Goal: Transaction & Acquisition: Book appointment/travel/reservation

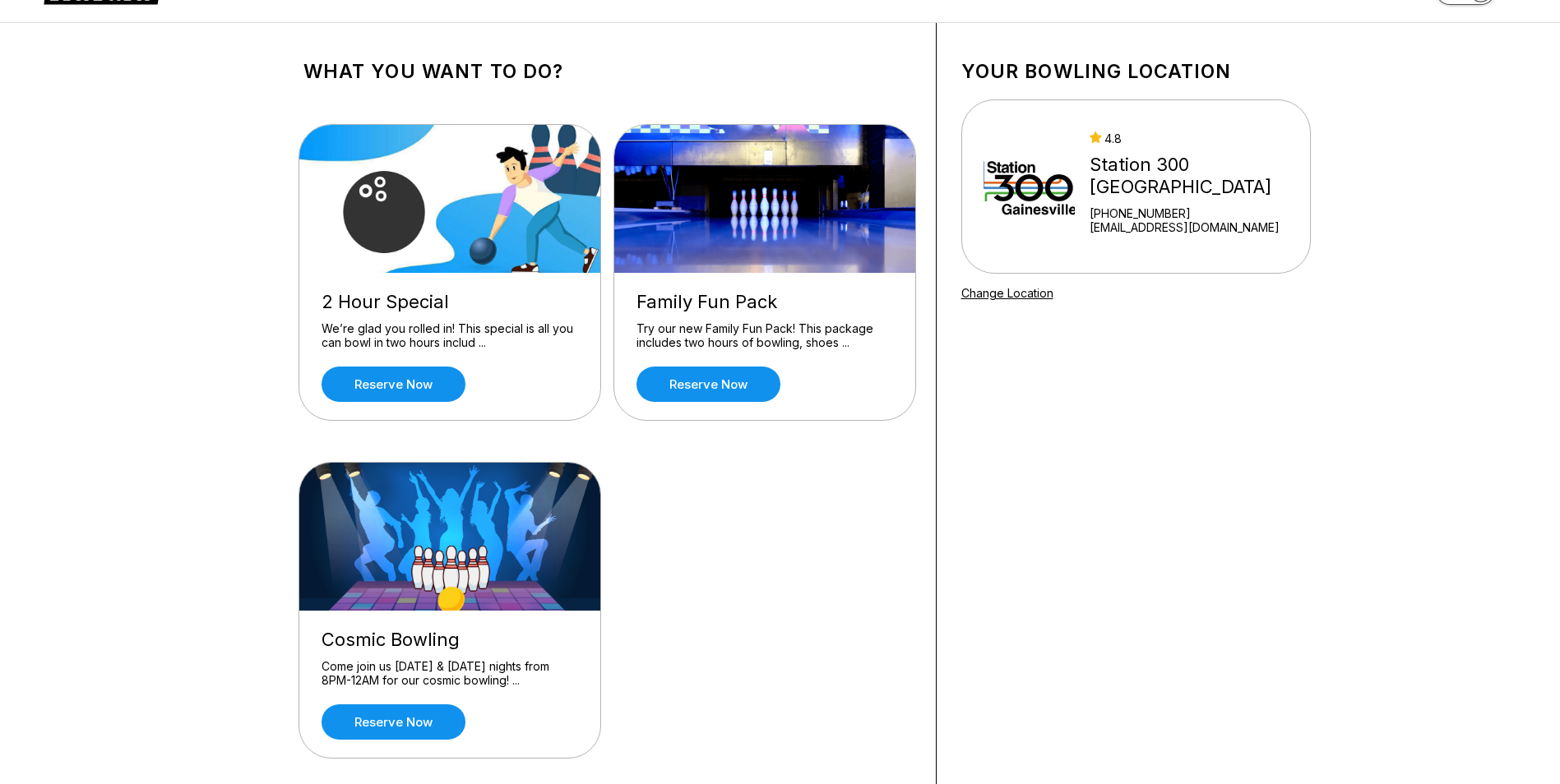
scroll to position [82, 0]
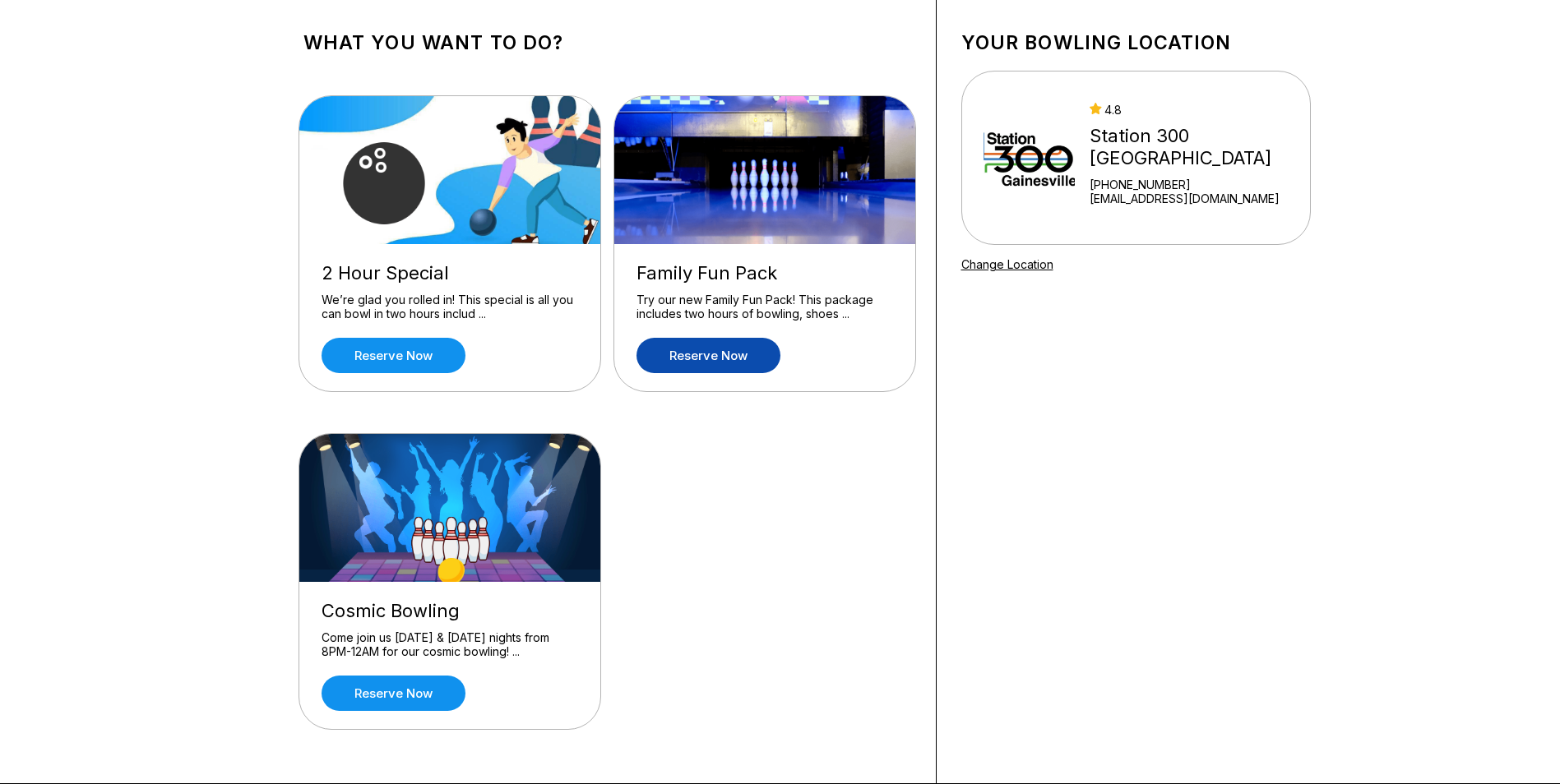
click at [706, 348] on link "Reserve now" at bounding box center [708, 355] width 144 height 36
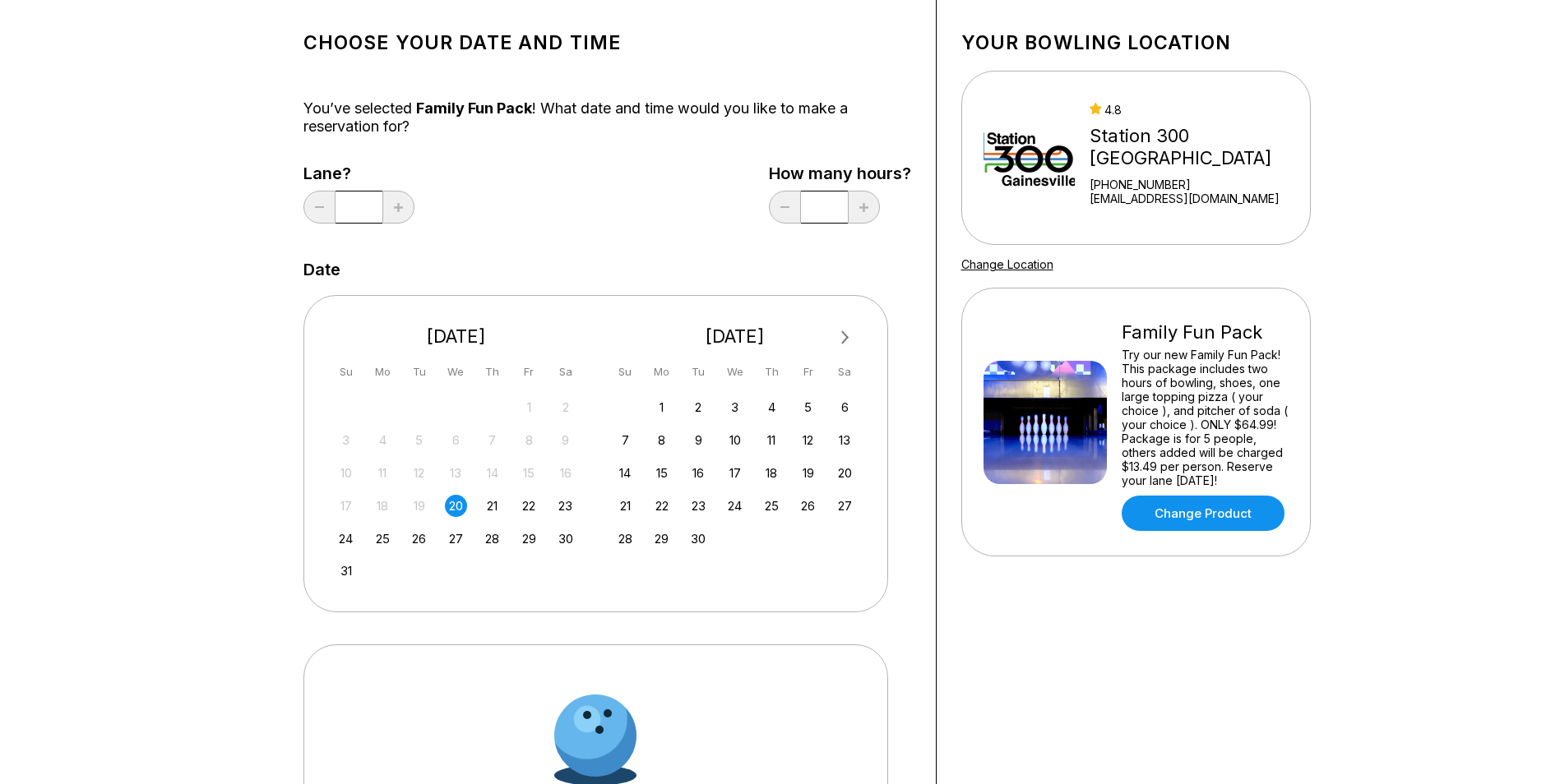
scroll to position [0, 0]
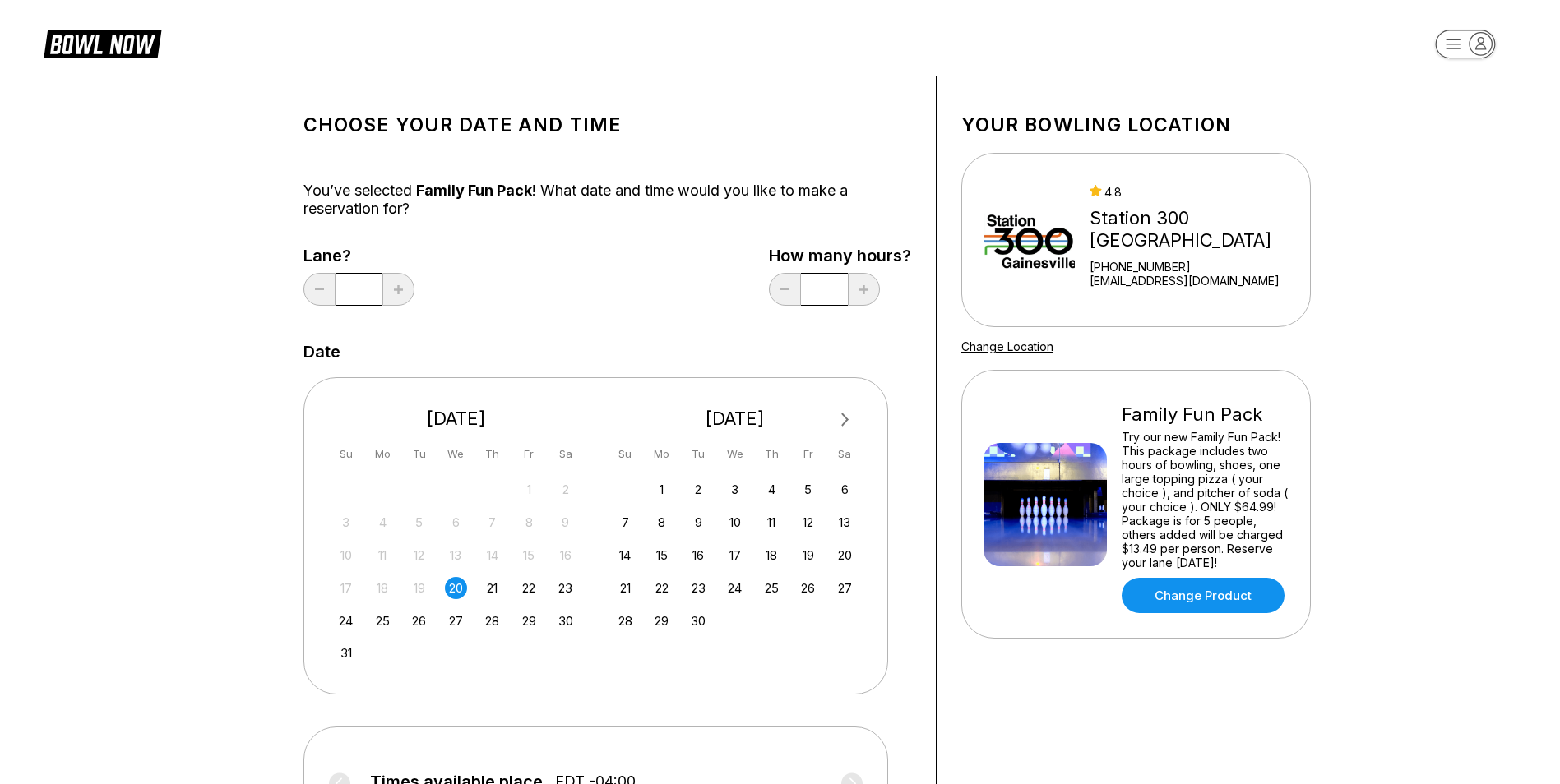
click at [471, 590] on div "17 18 19 20 21 22 23" at bounding box center [456, 587] width 246 height 25
click at [459, 591] on div "20" at bounding box center [456, 588] width 22 height 22
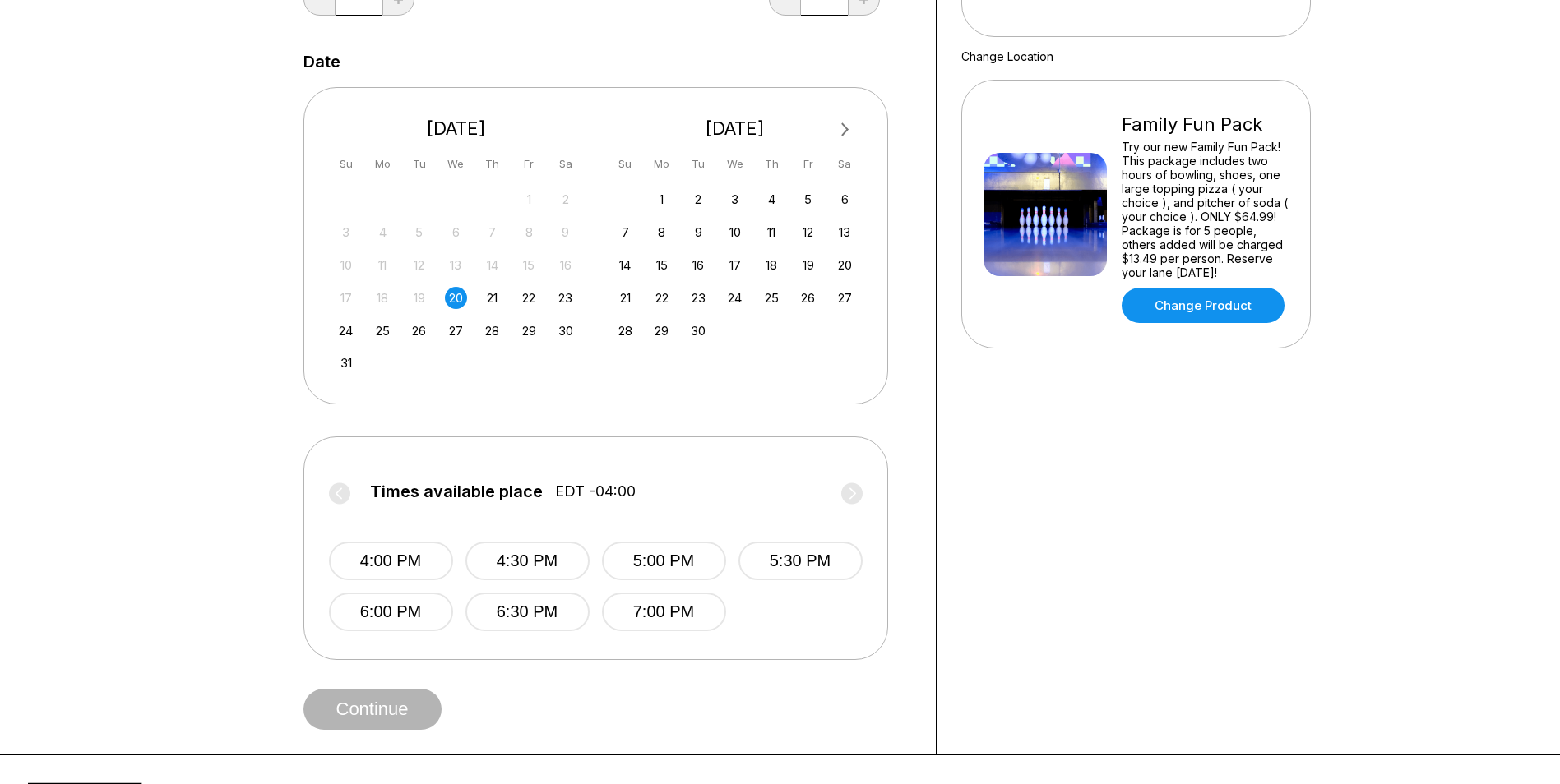
scroll to position [328, 0]
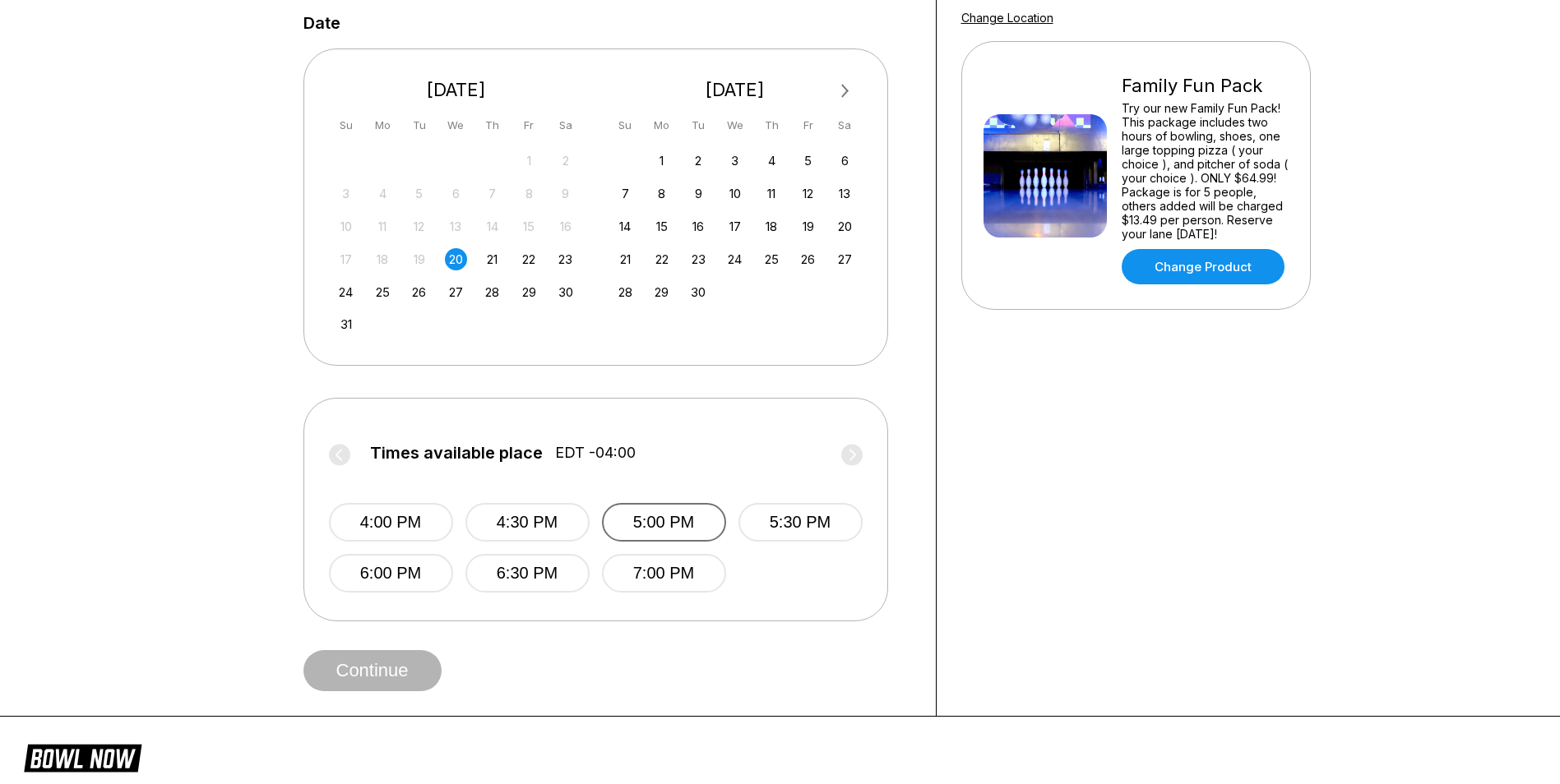
click at [669, 535] on button "5:00 PM" at bounding box center [663, 522] width 124 height 39
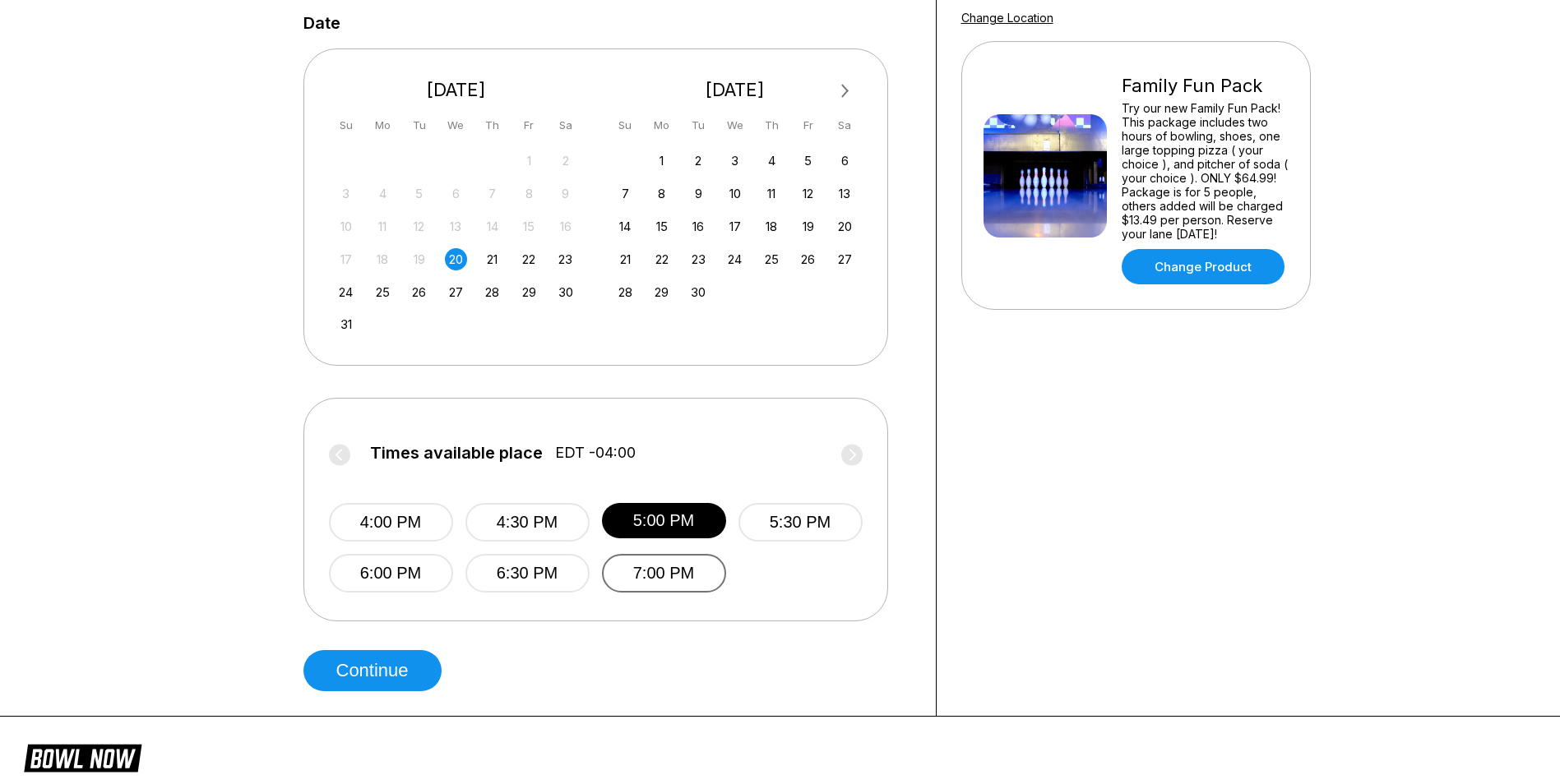
click at [668, 561] on button "7:00 PM" at bounding box center [663, 573] width 124 height 39
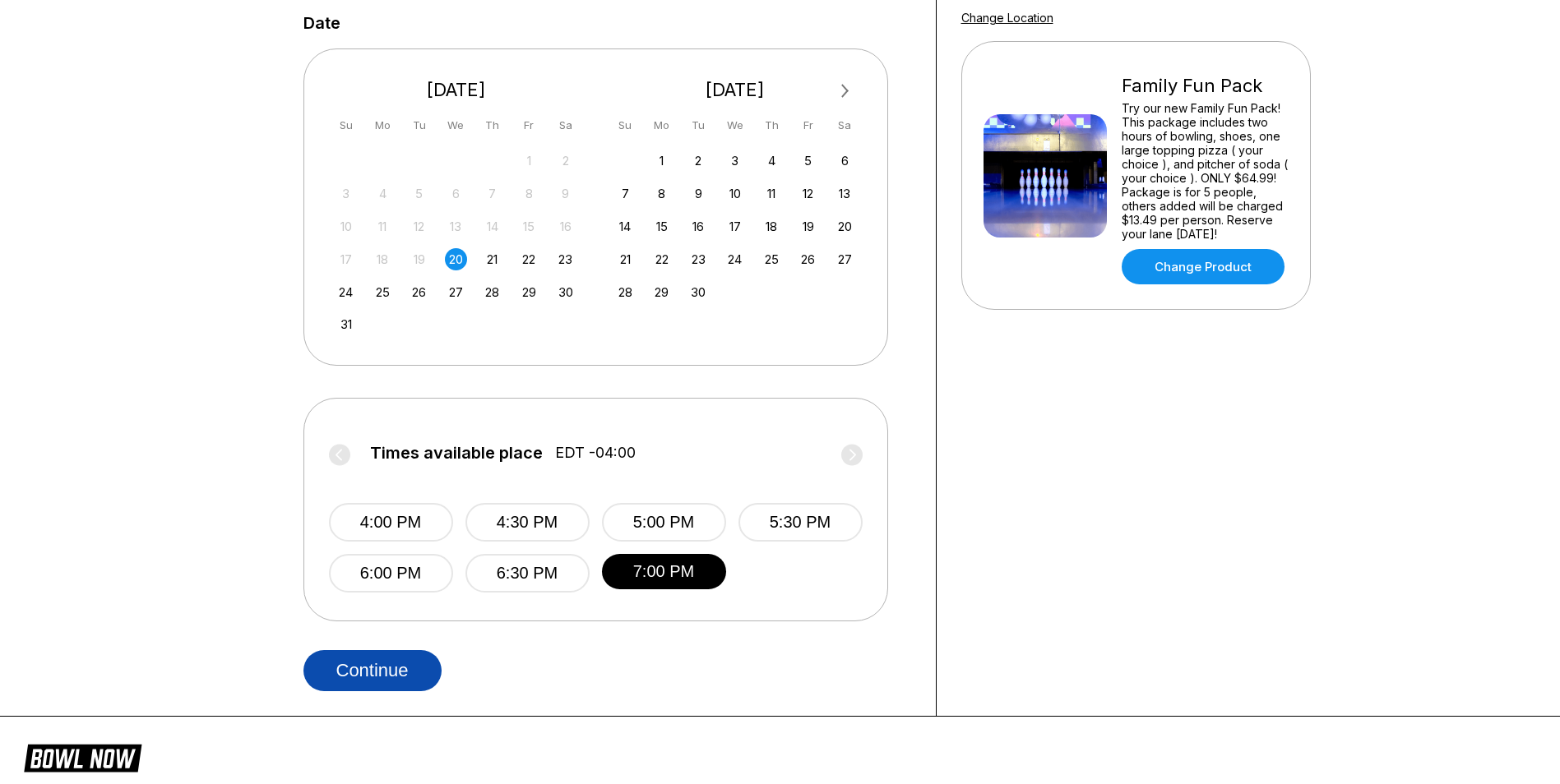
click at [363, 671] on button "Continue" at bounding box center [372, 670] width 138 height 41
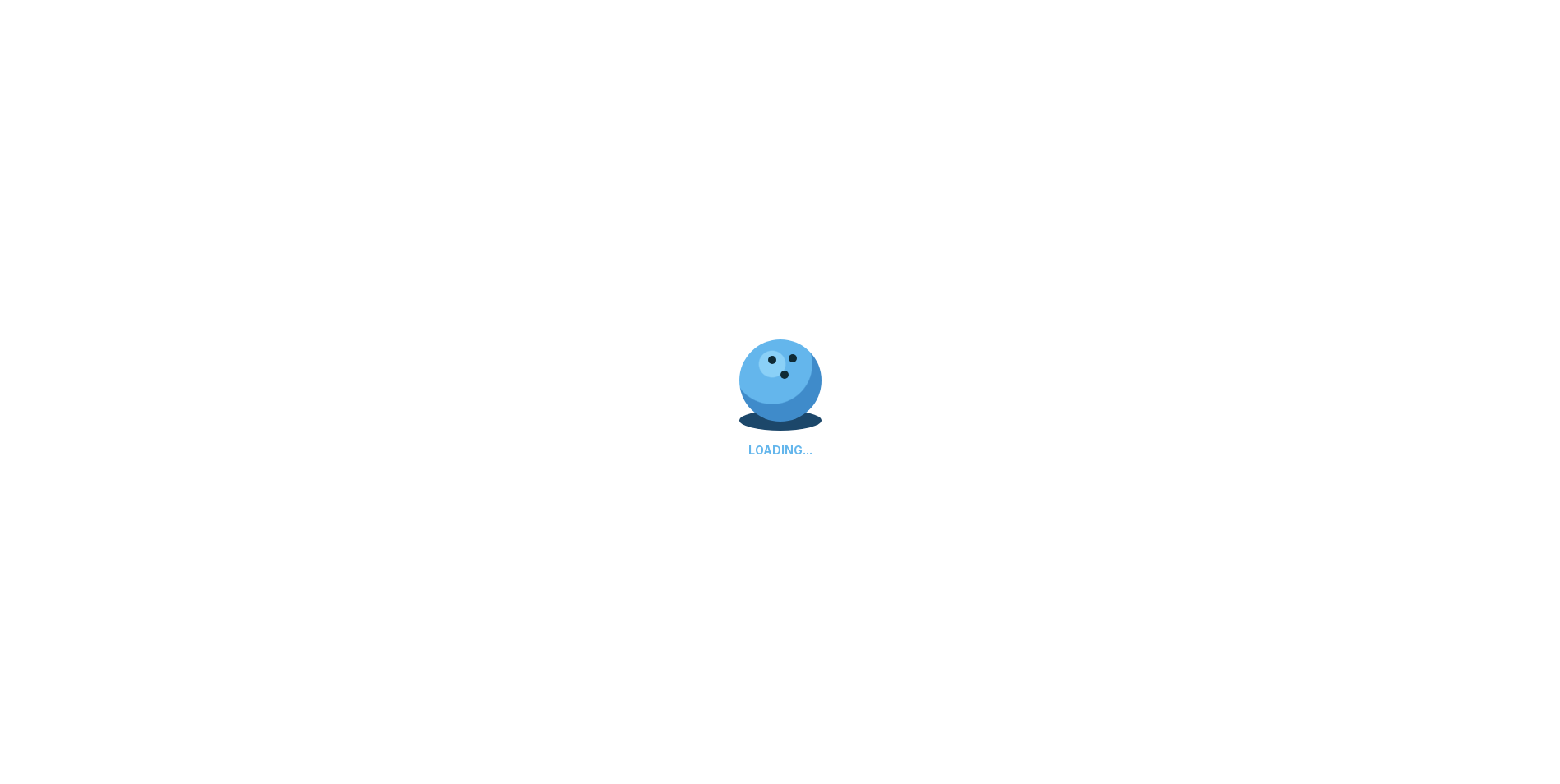
scroll to position [0, 0]
select select "**"
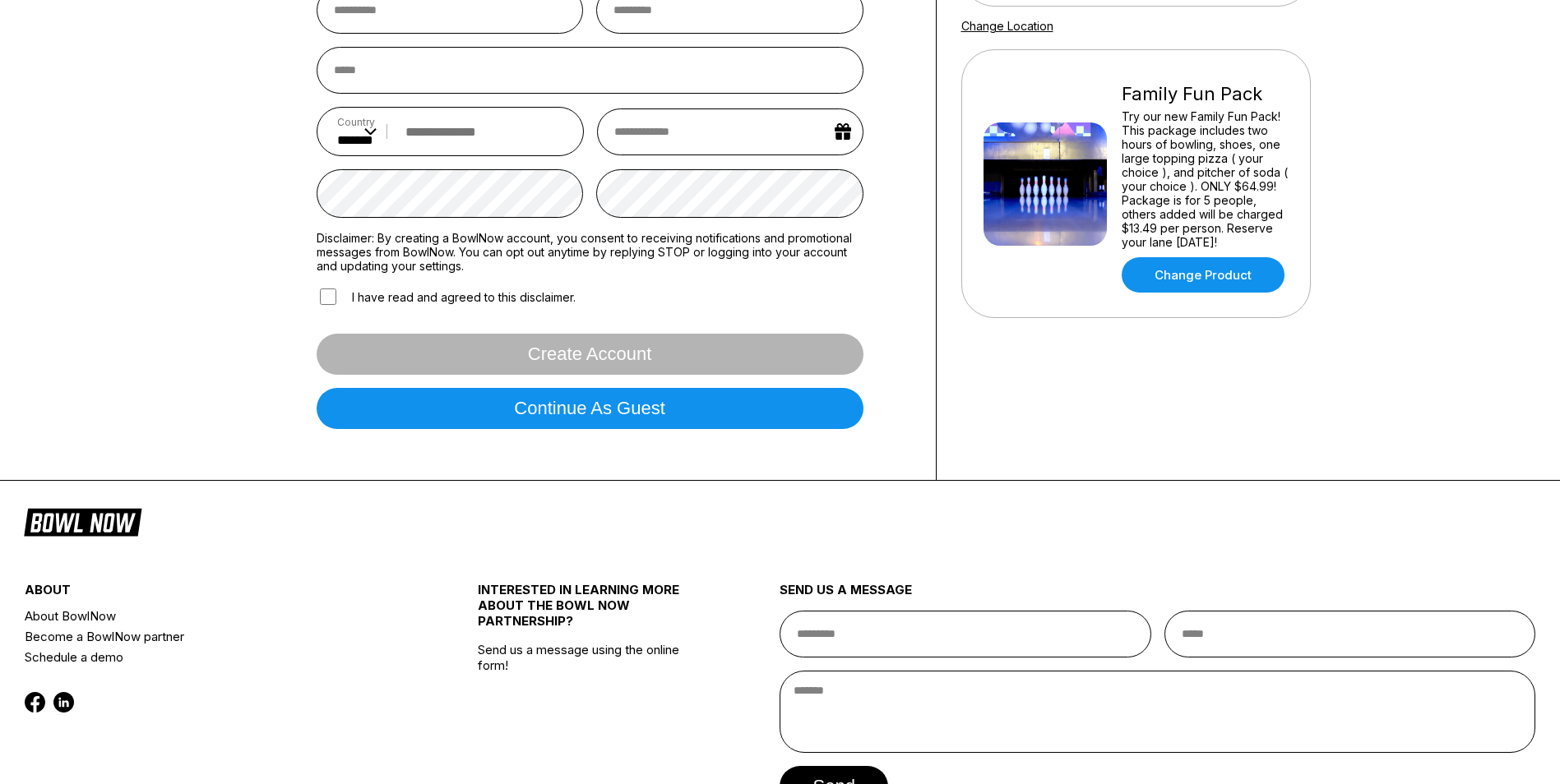
scroll to position [328, 0]
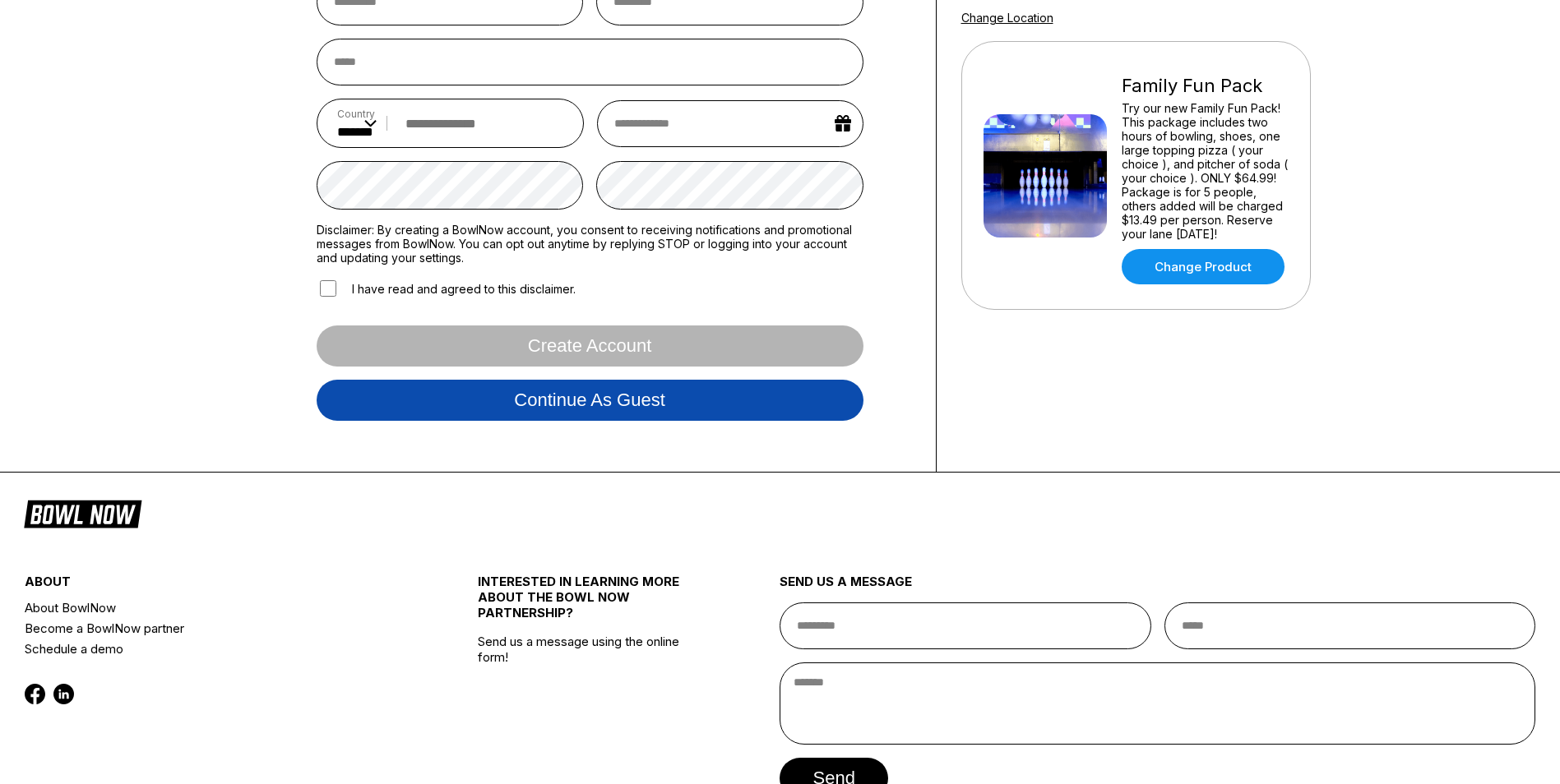
click at [539, 408] on button "Continue as guest" at bounding box center [590, 400] width 547 height 41
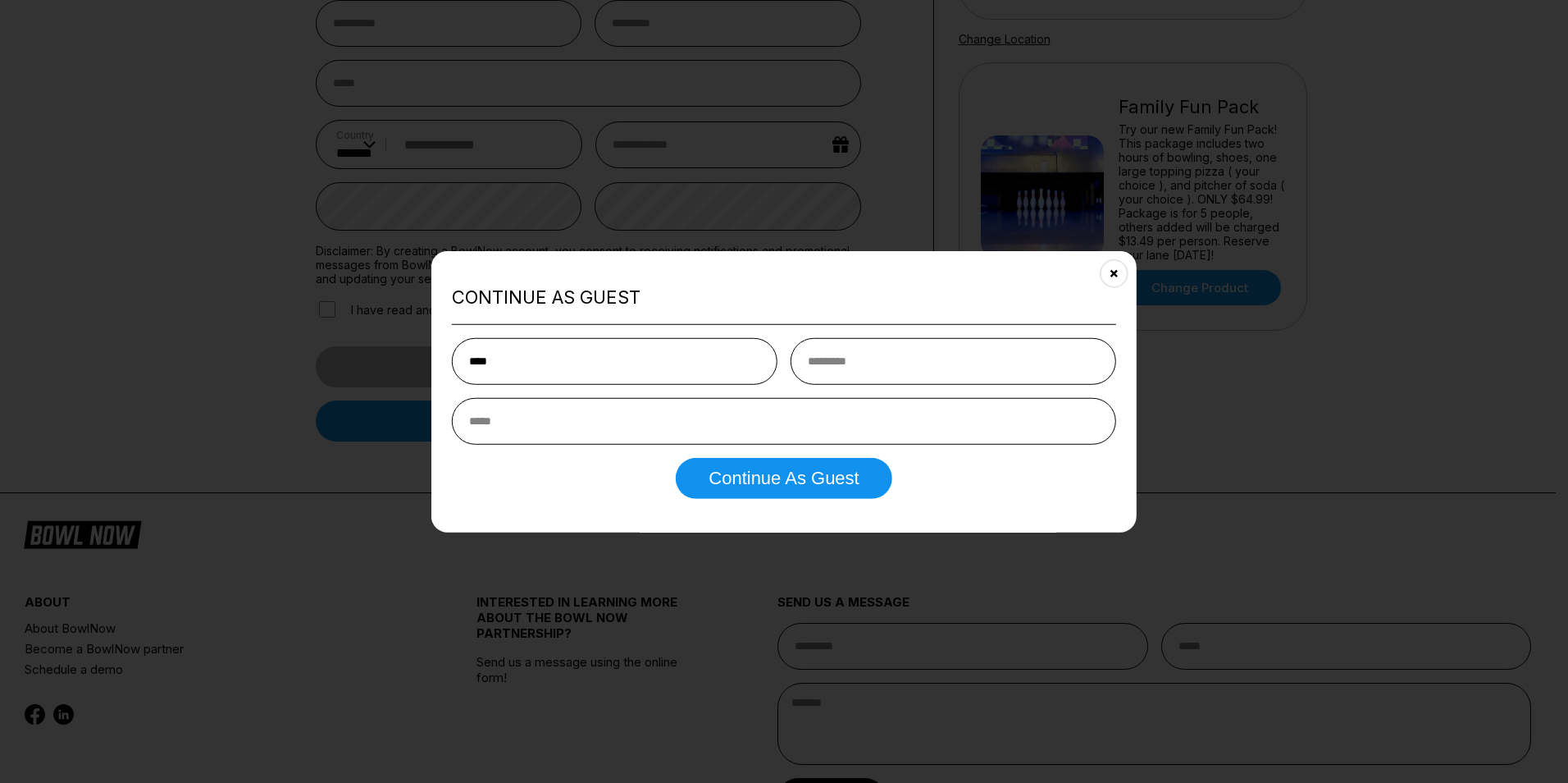
type input "****"
type input "*********"
type input "**********"
click at [760, 482] on button "Continue as Guest" at bounding box center [784, 477] width 216 height 41
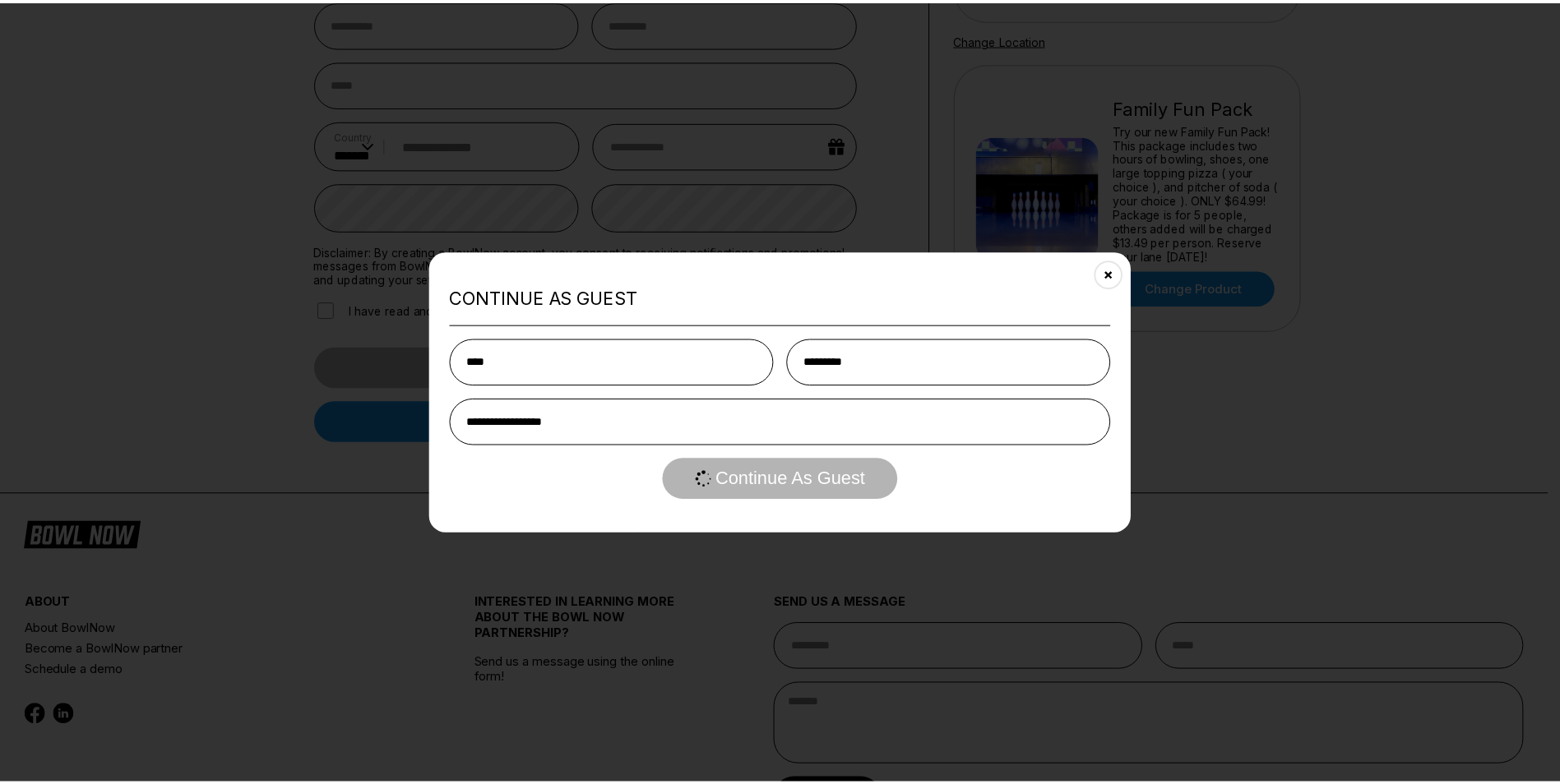
scroll to position [0, 0]
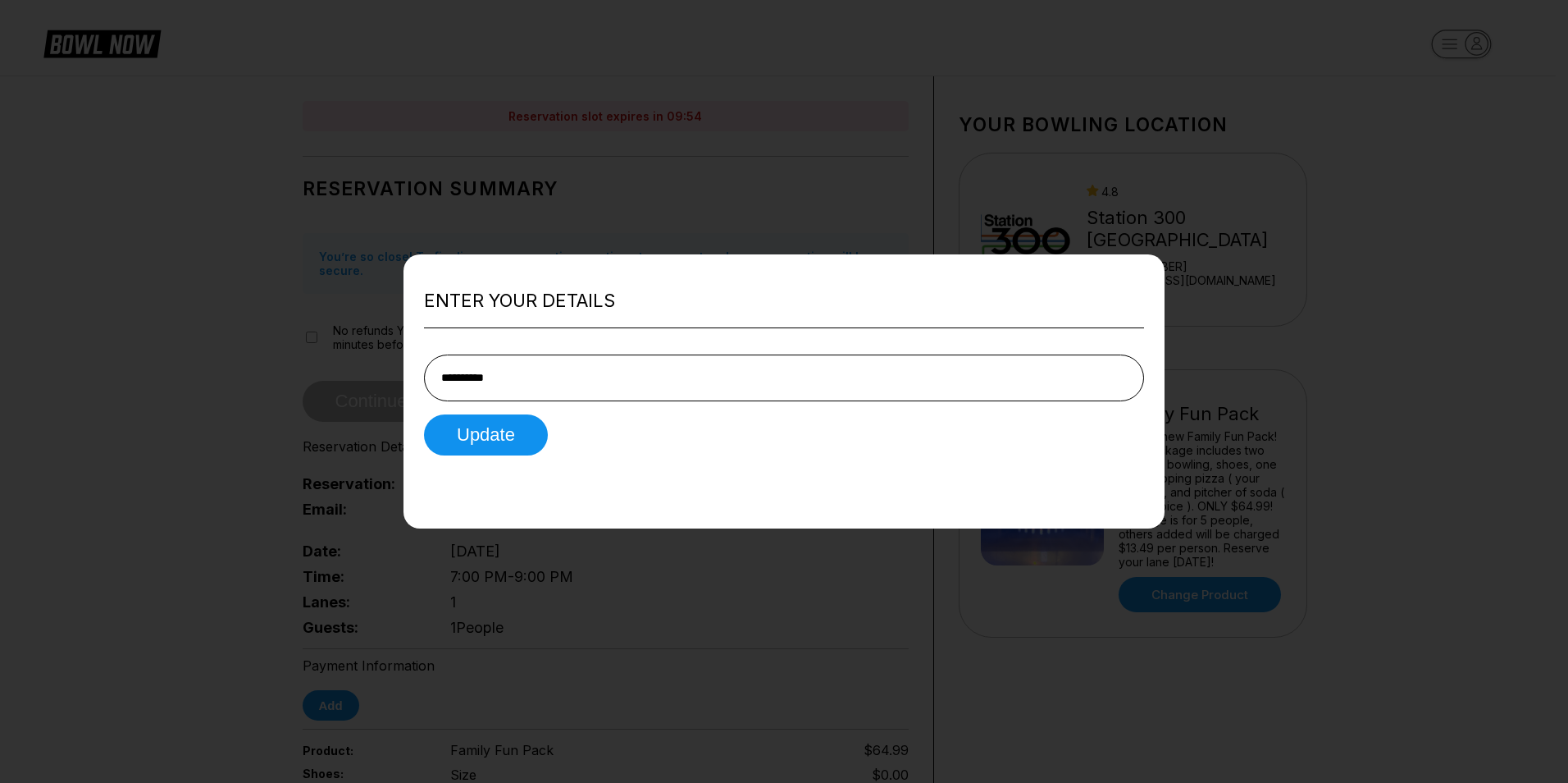
type input "**********"
click at [448, 461] on div "**********" at bounding box center [784, 392] width 762 height 275
click at [466, 426] on button "Update" at bounding box center [485, 434] width 124 height 41
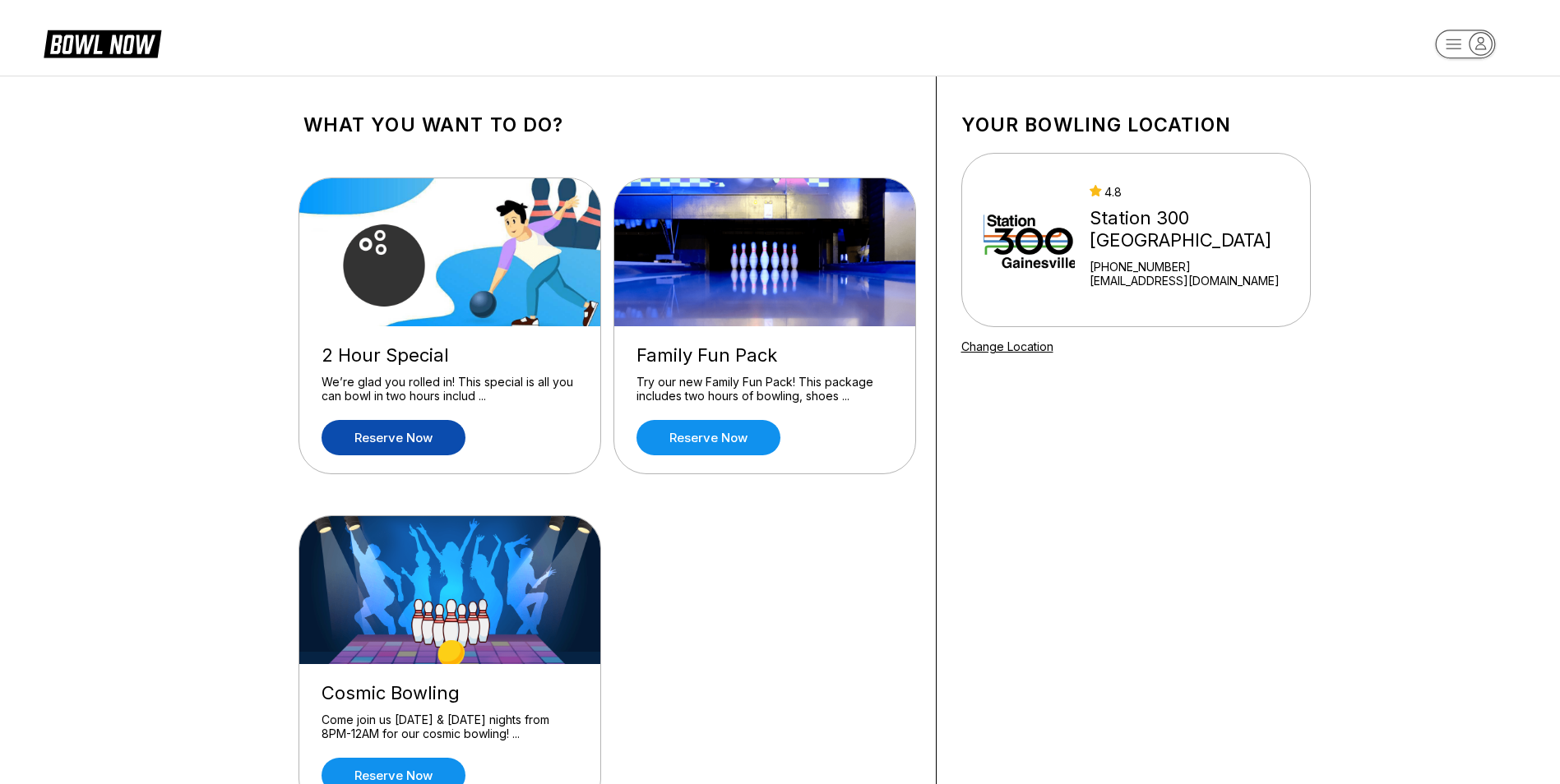
click at [392, 430] on link "Reserve now" at bounding box center [393, 438] width 144 height 36
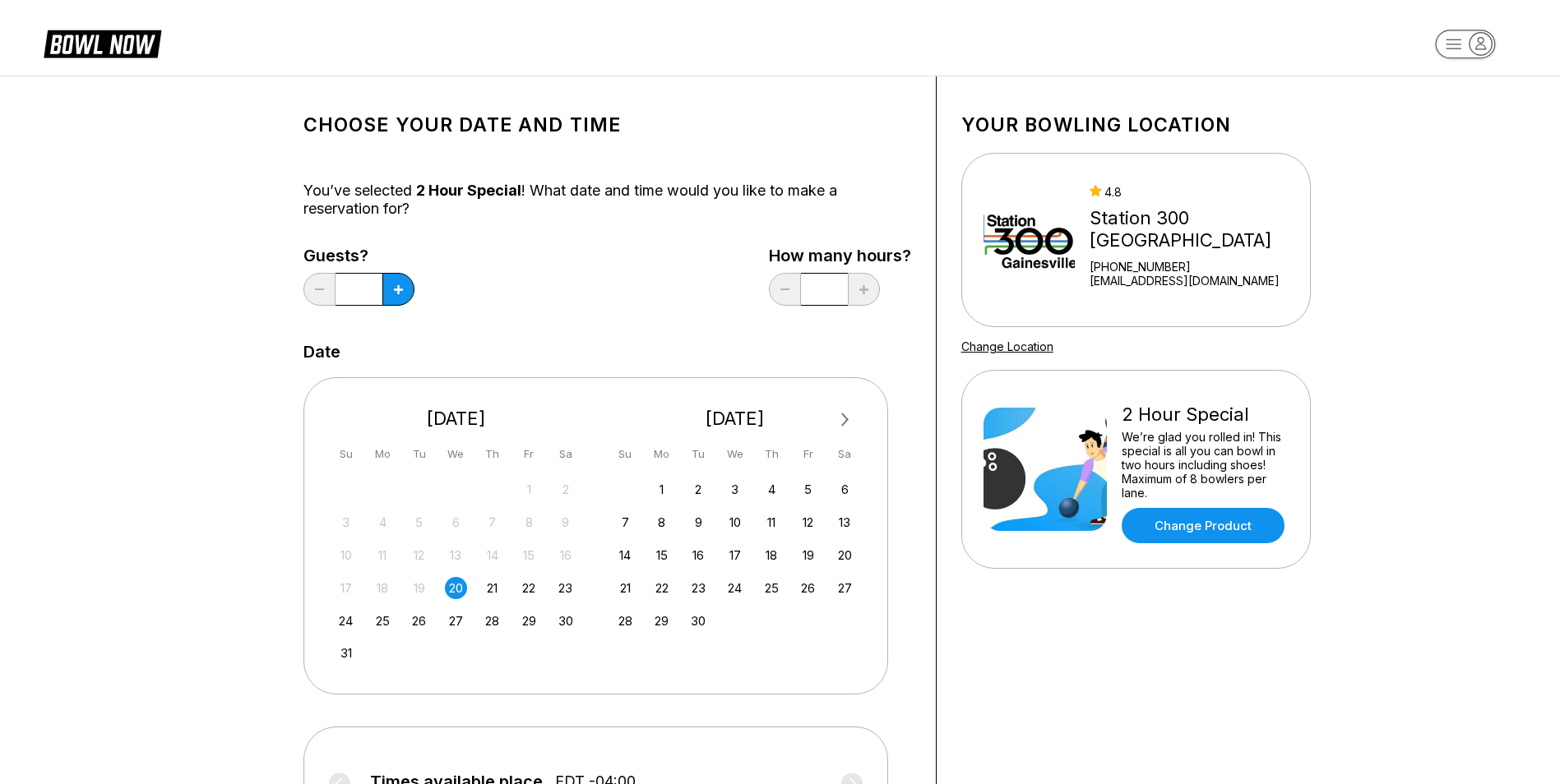
click at [457, 589] on div "20" at bounding box center [456, 588] width 22 height 22
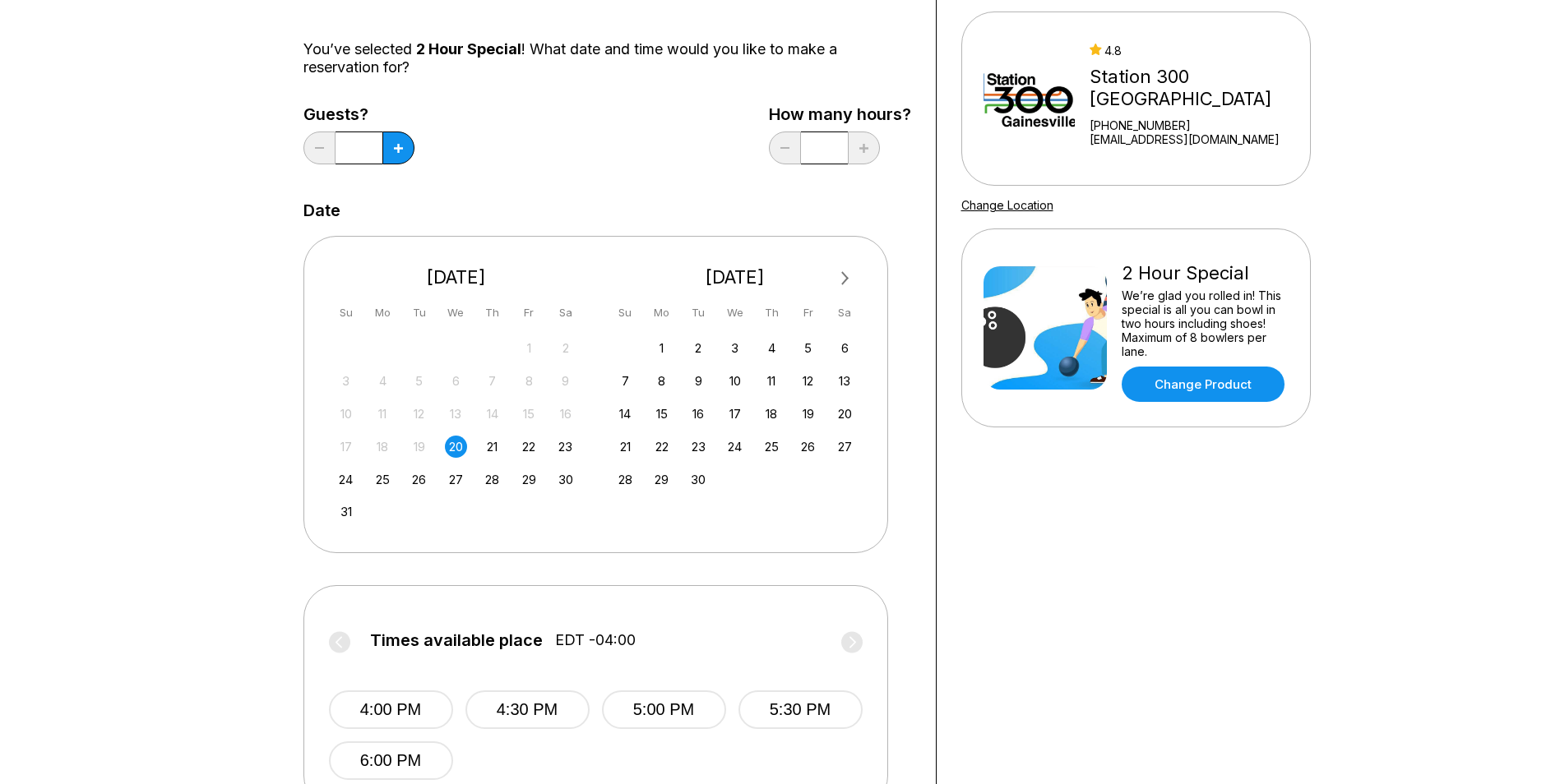
scroll to position [328, 0]
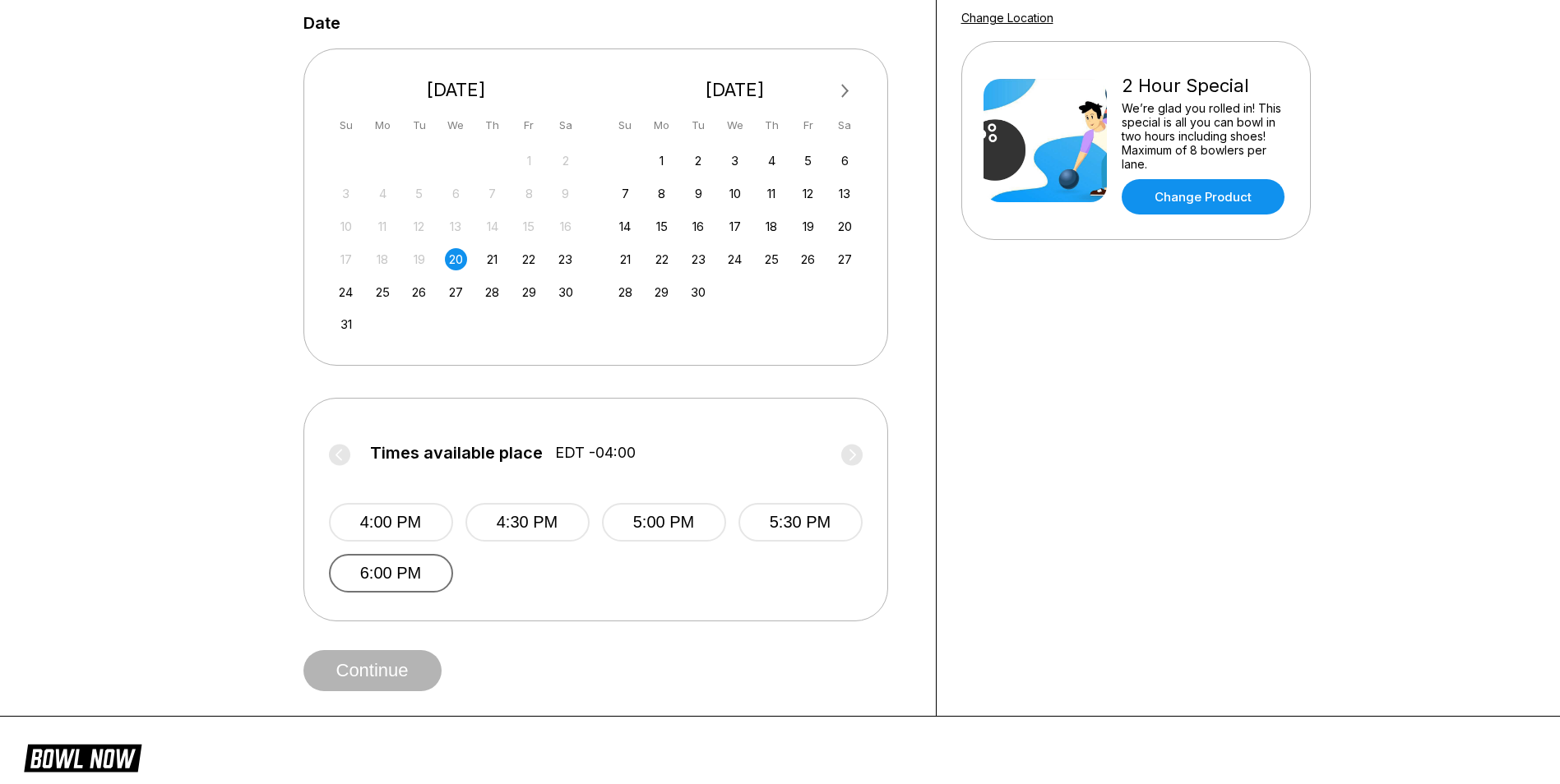
click at [409, 586] on button "6:00 PM" at bounding box center [390, 573] width 124 height 39
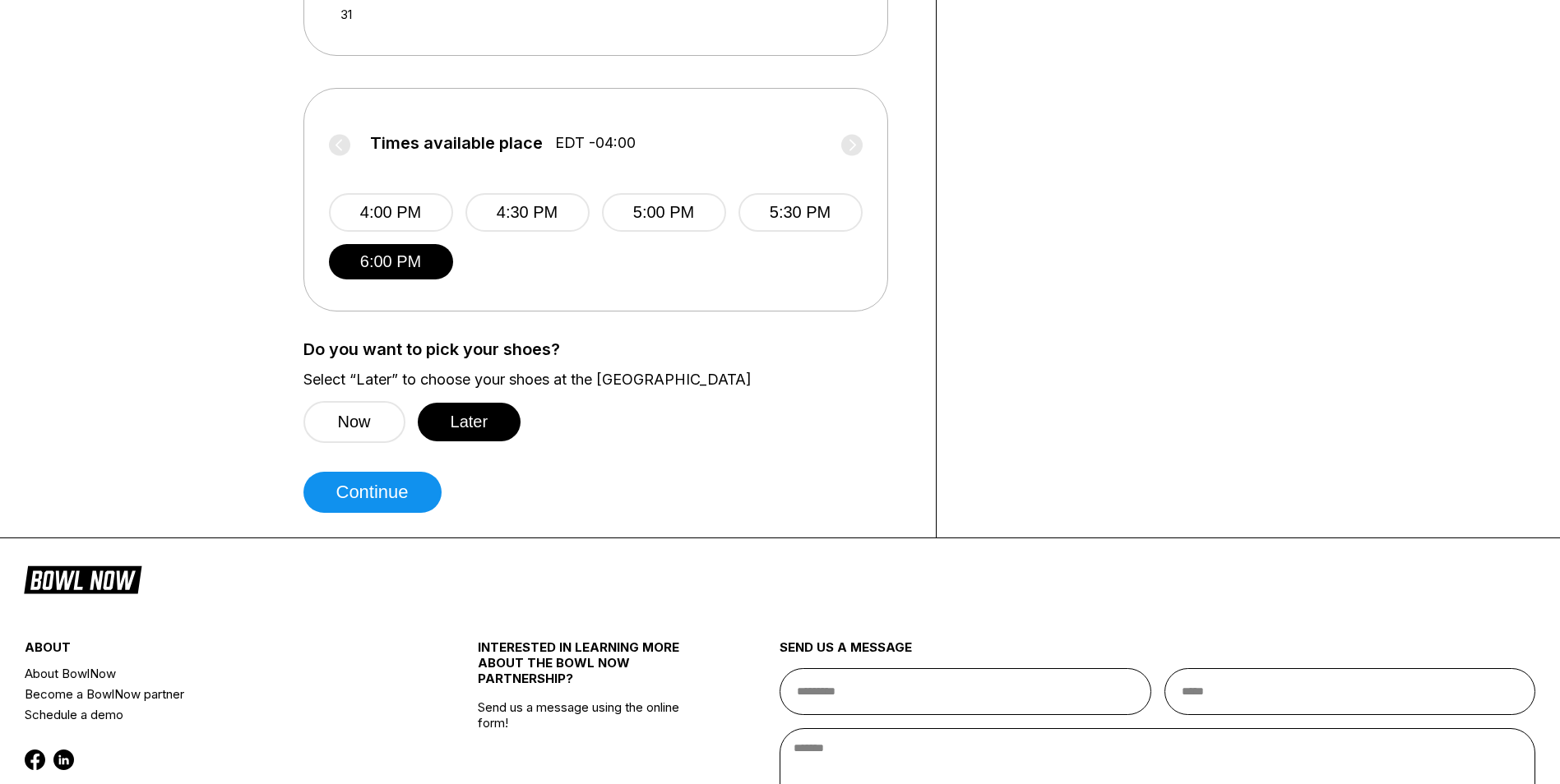
scroll to position [658, 0]
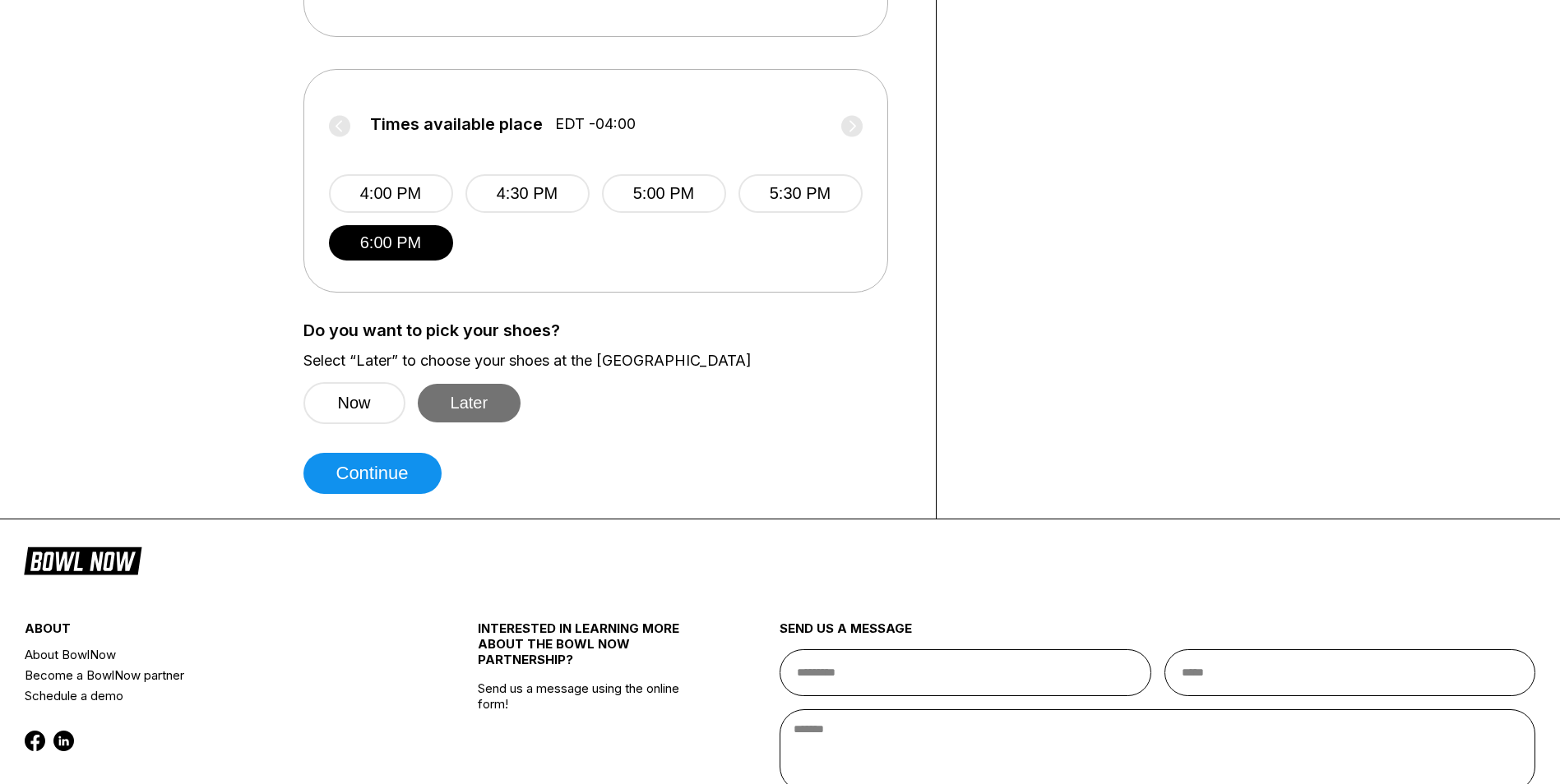
click at [476, 384] on button "Later" at bounding box center [470, 403] width 103 height 39
click at [395, 475] on button "Continue" at bounding box center [372, 472] width 138 height 41
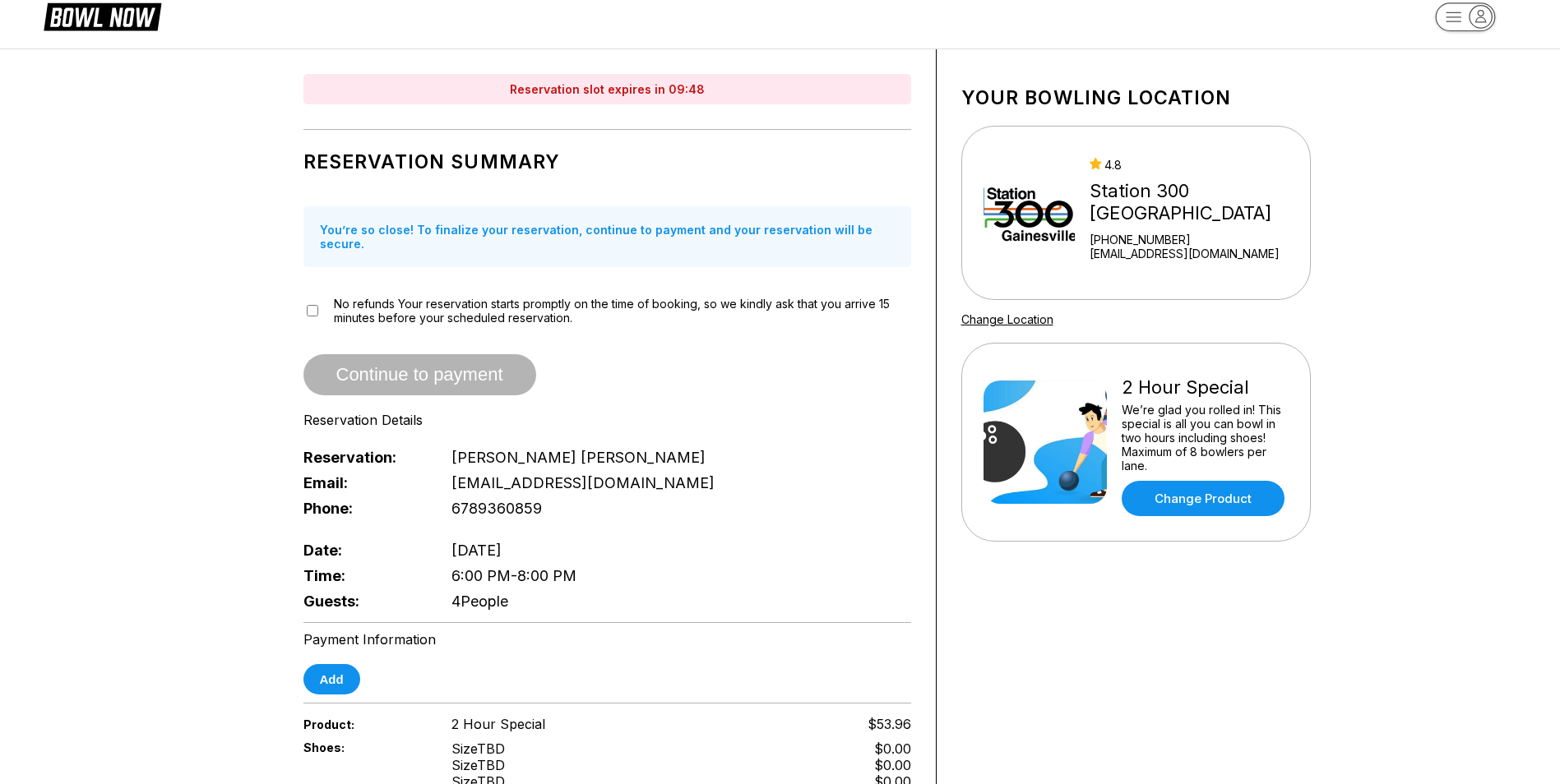
scroll to position [0, 0]
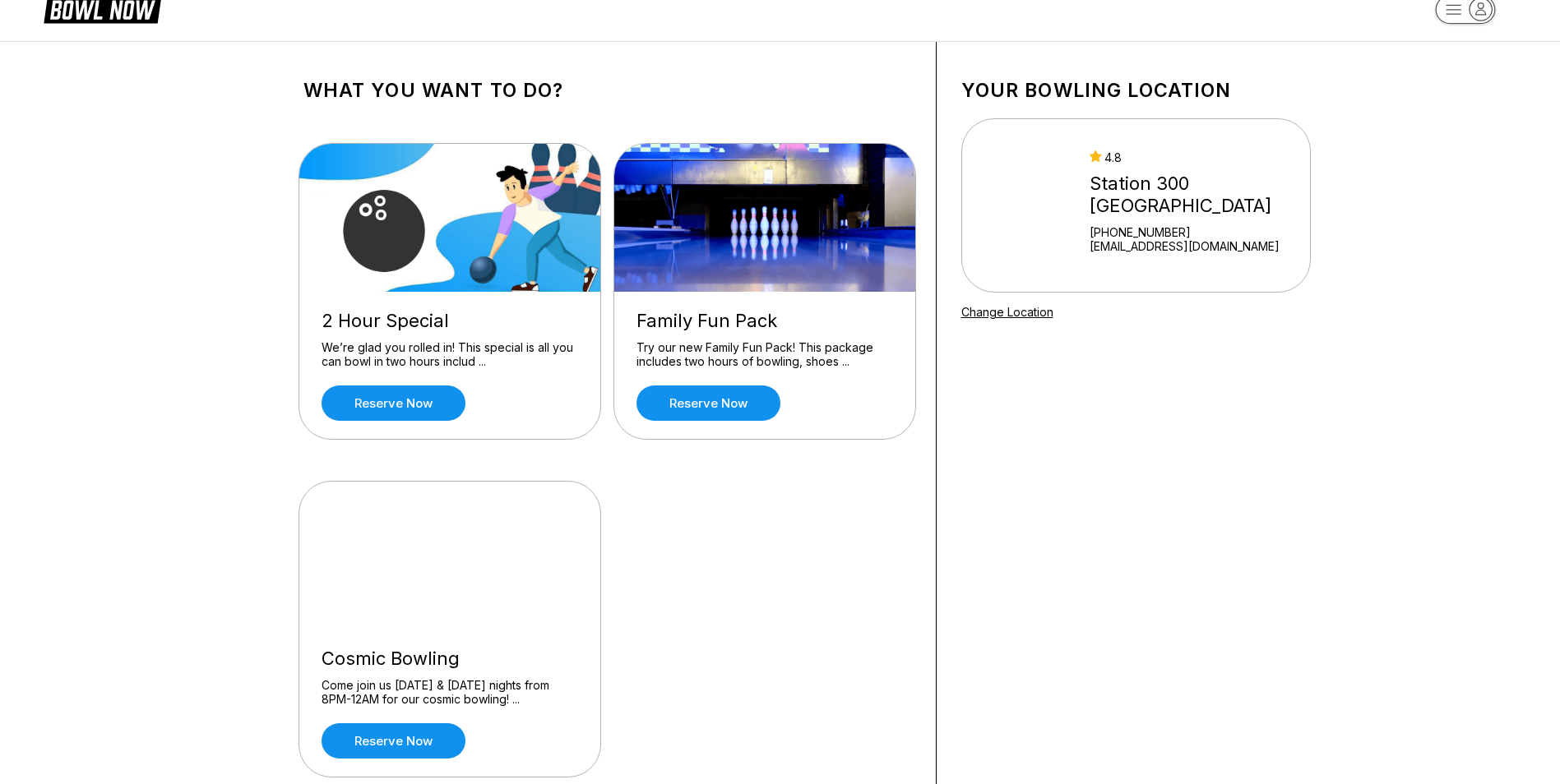
scroll to position [5, 0]
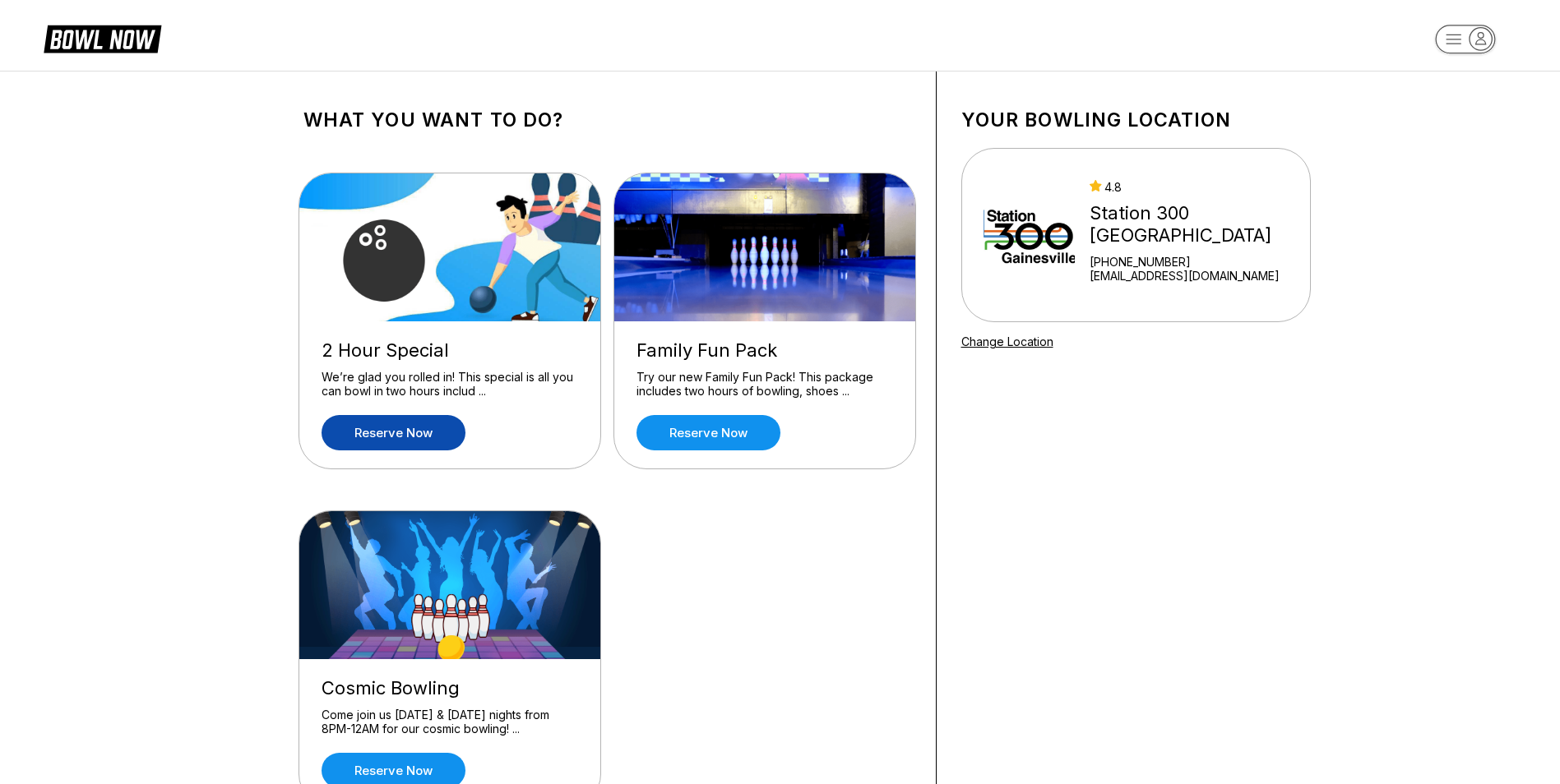
click at [355, 424] on link "Reserve now" at bounding box center [393, 433] width 144 height 36
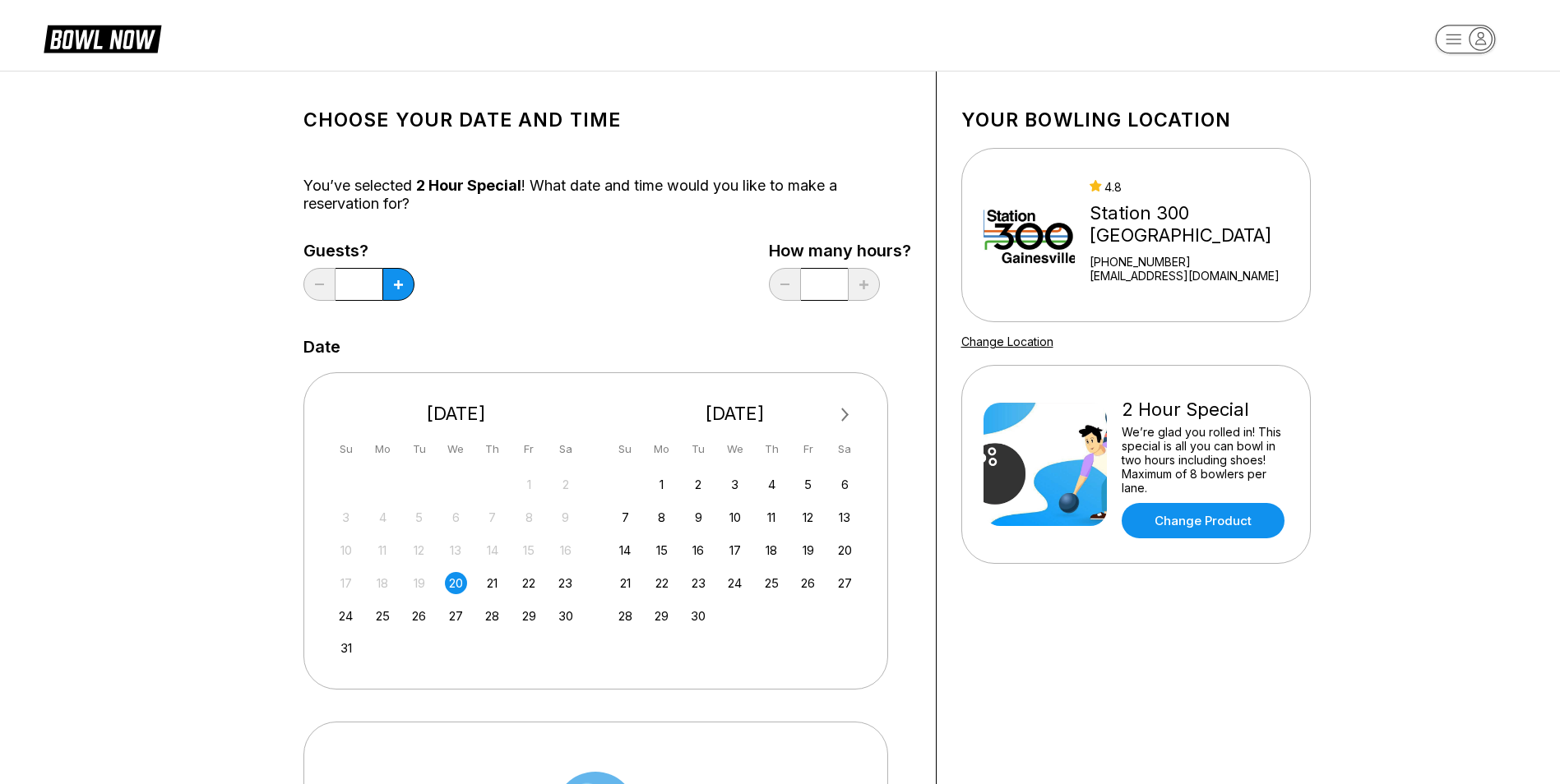
scroll to position [0, 0]
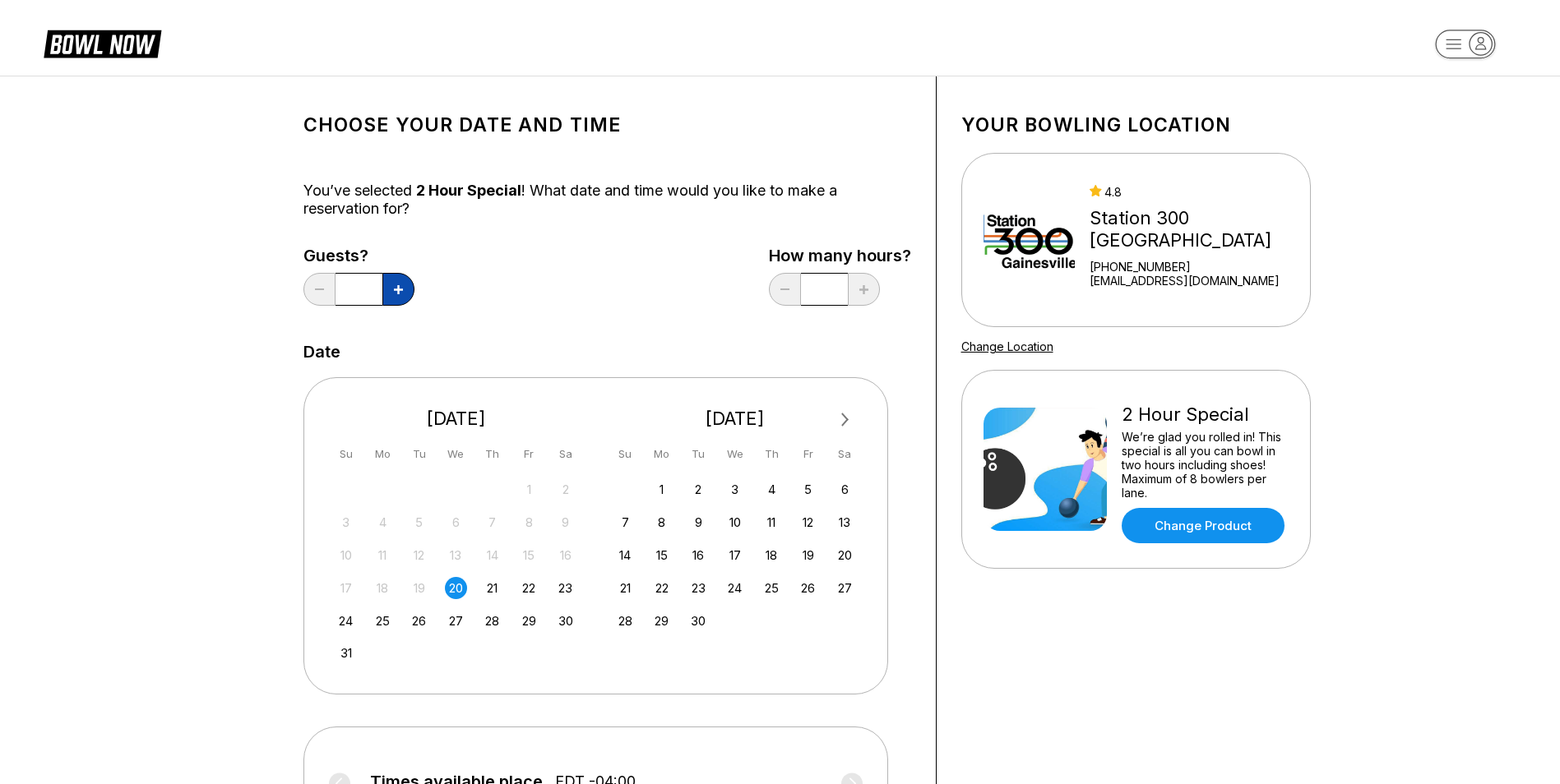
click at [409, 289] on button at bounding box center [398, 289] width 32 height 33
type input "*"
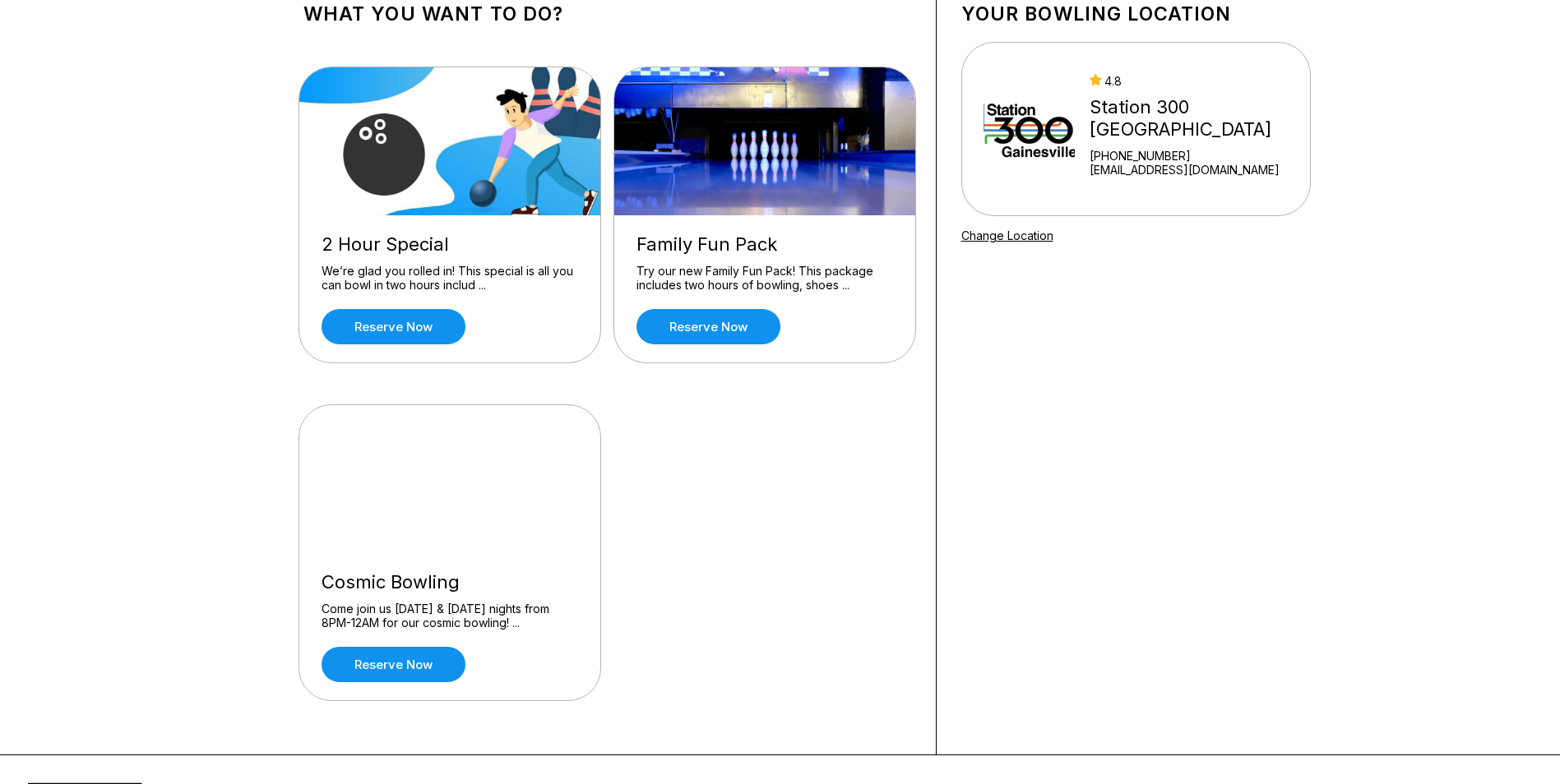
scroll to position [246, 0]
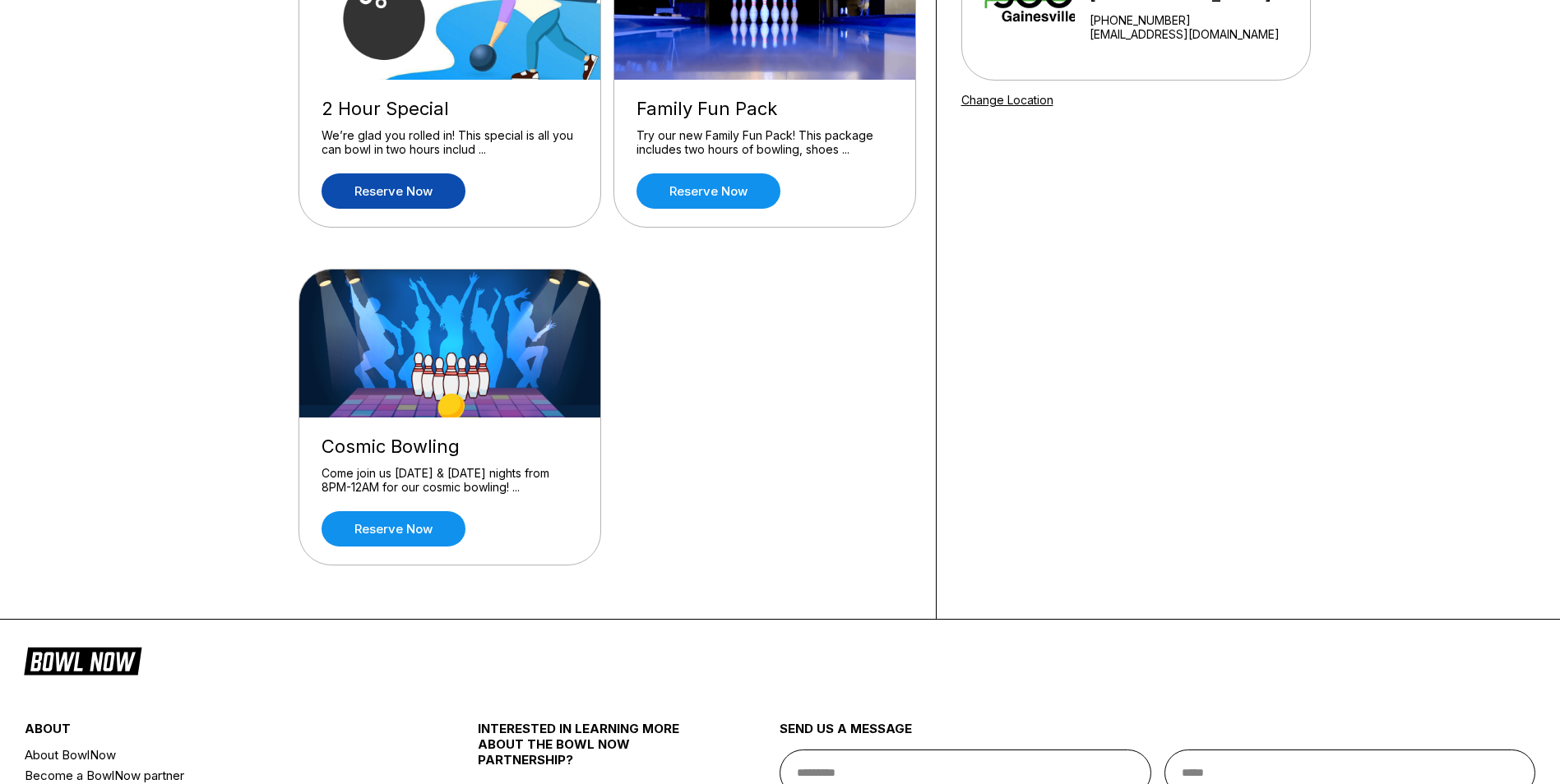
click at [419, 186] on link "Reserve now" at bounding box center [393, 192] width 144 height 36
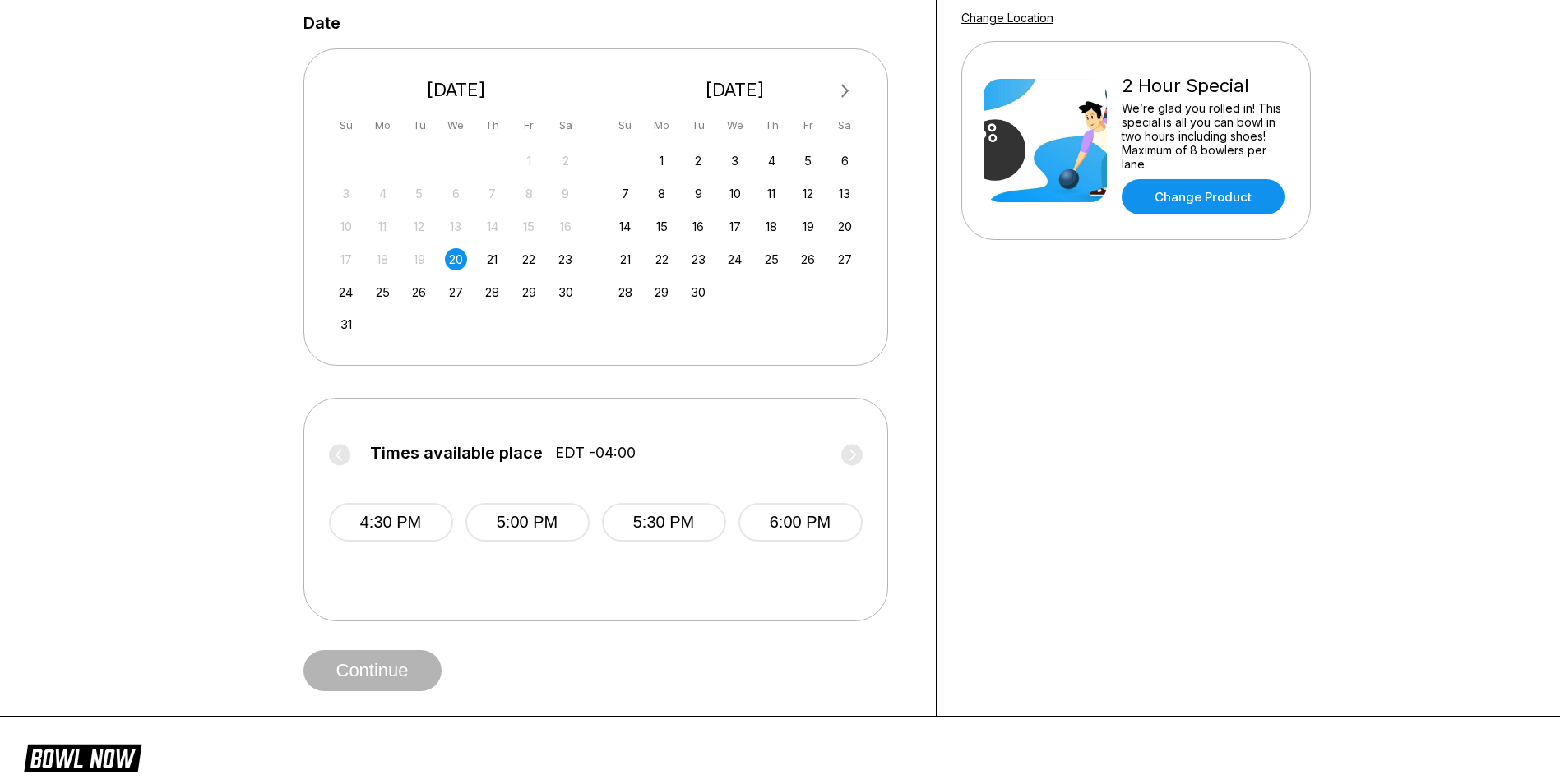
scroll to position [0, 0]
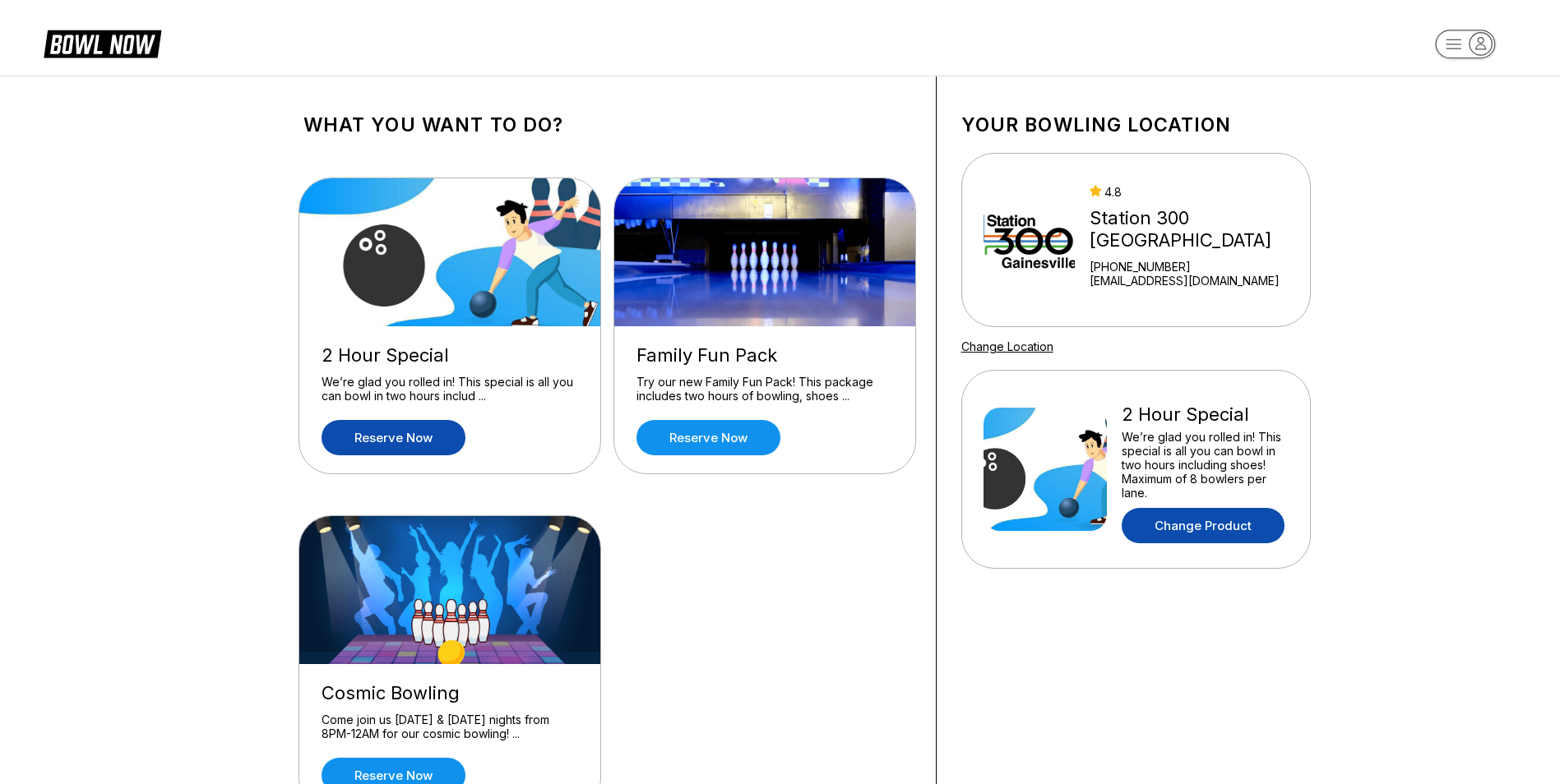
click at [1237, 537] on link "Change Product" at bounding box center [1204, 526] width 163 height 36
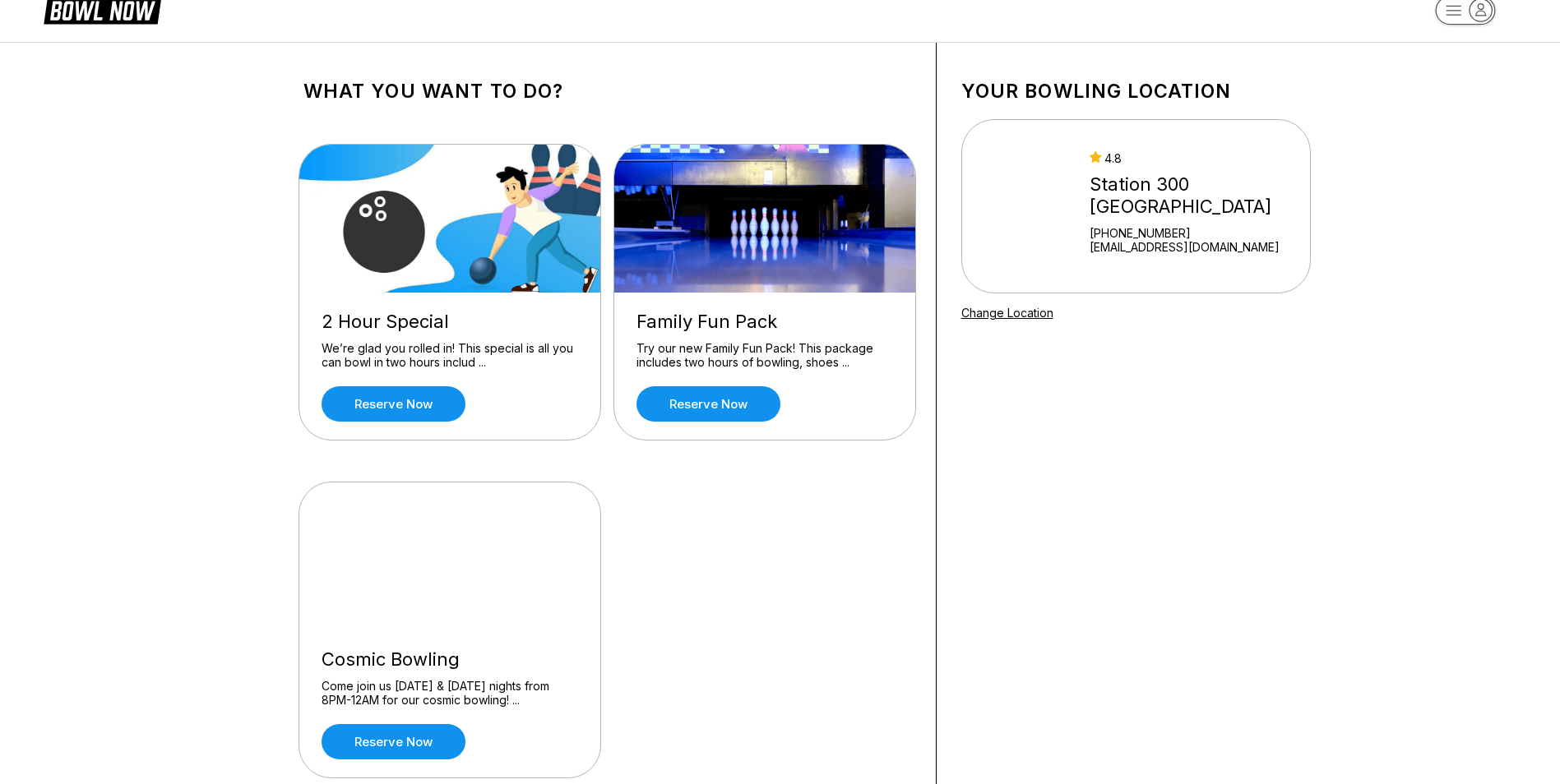
scroll to position [5, 0]
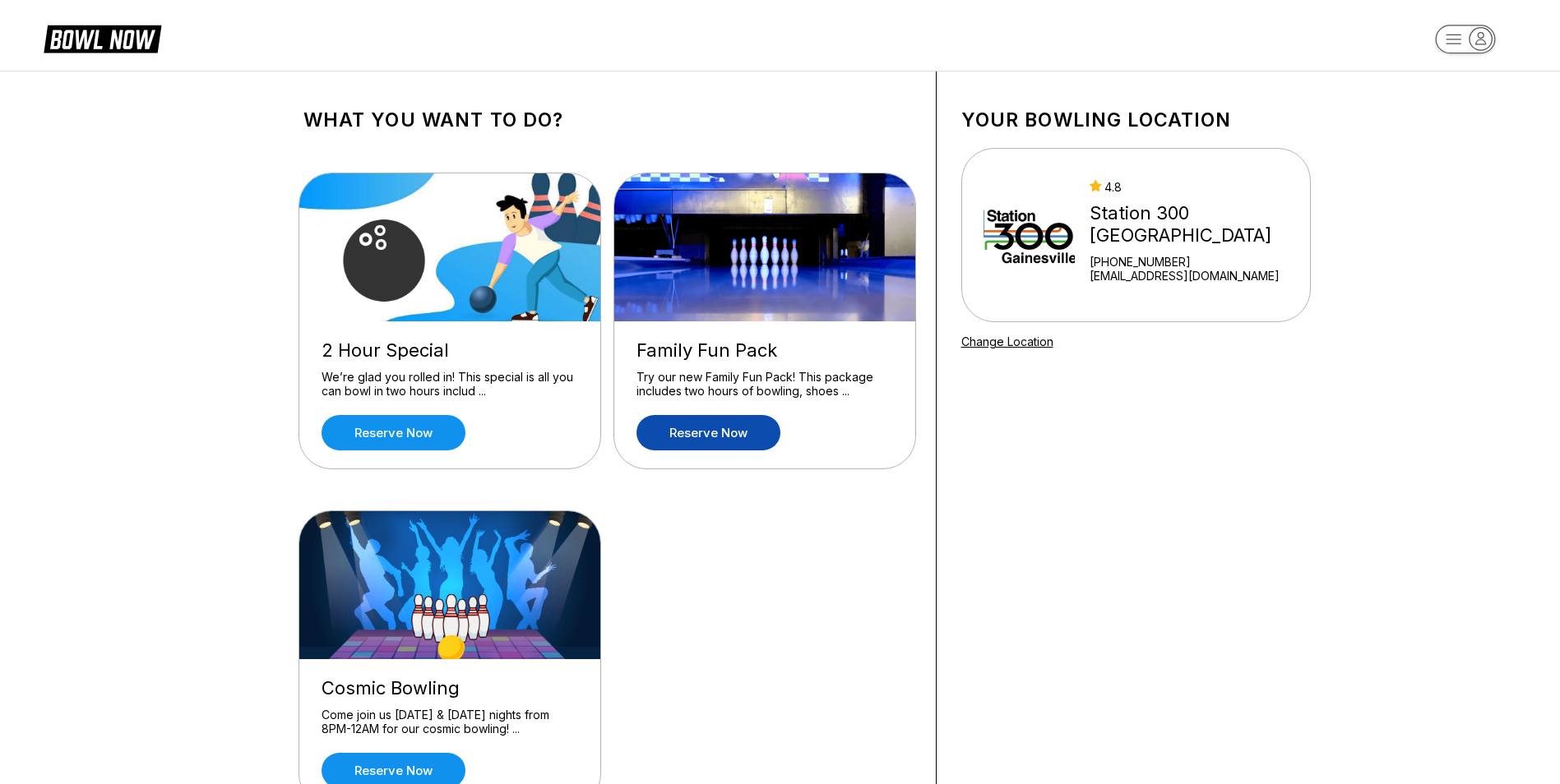
click at [708, 438] on link "Reserve now" at bounding box center [708, 433] width 144 height 36
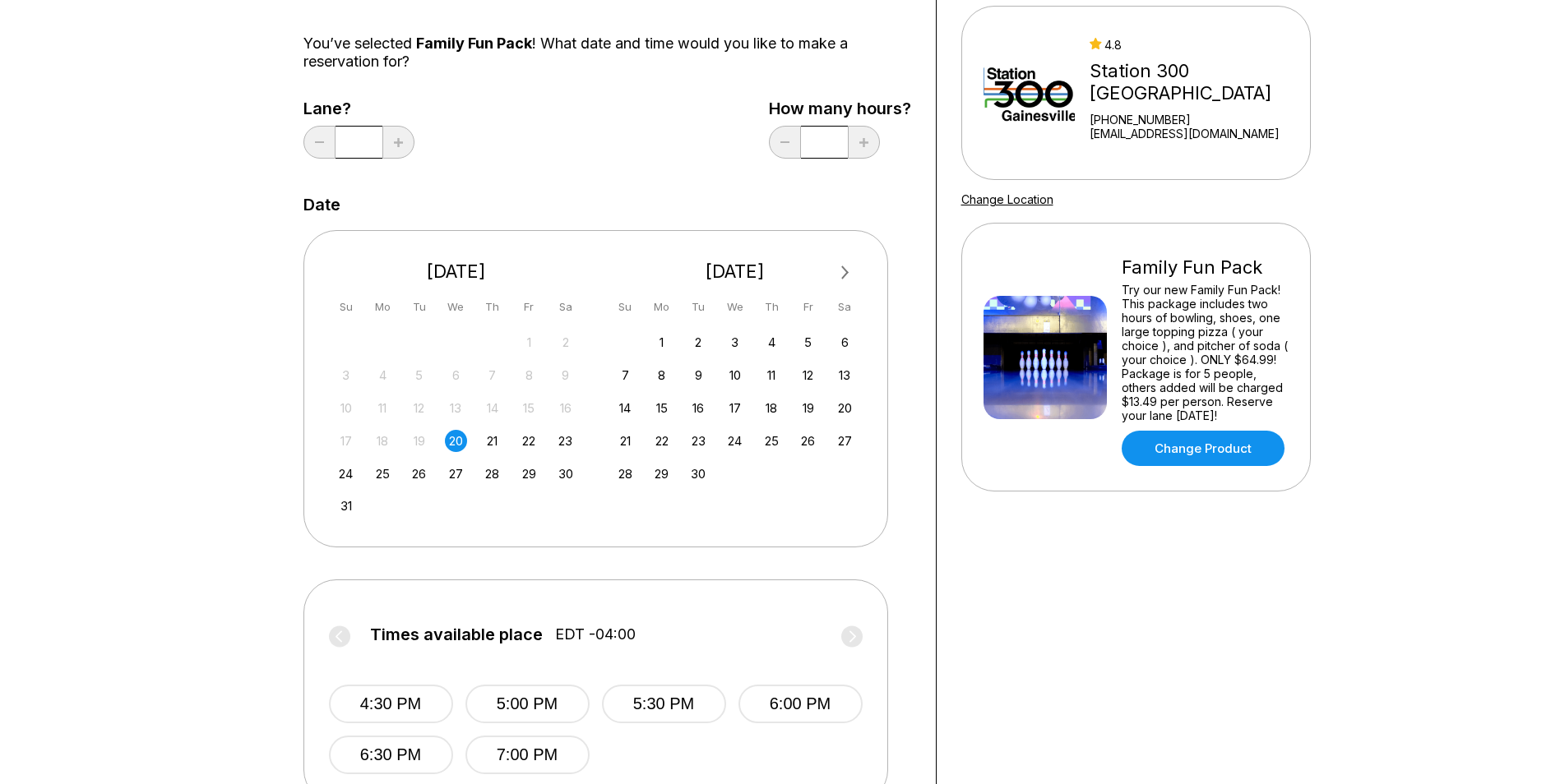
scroll to position [165, 0]
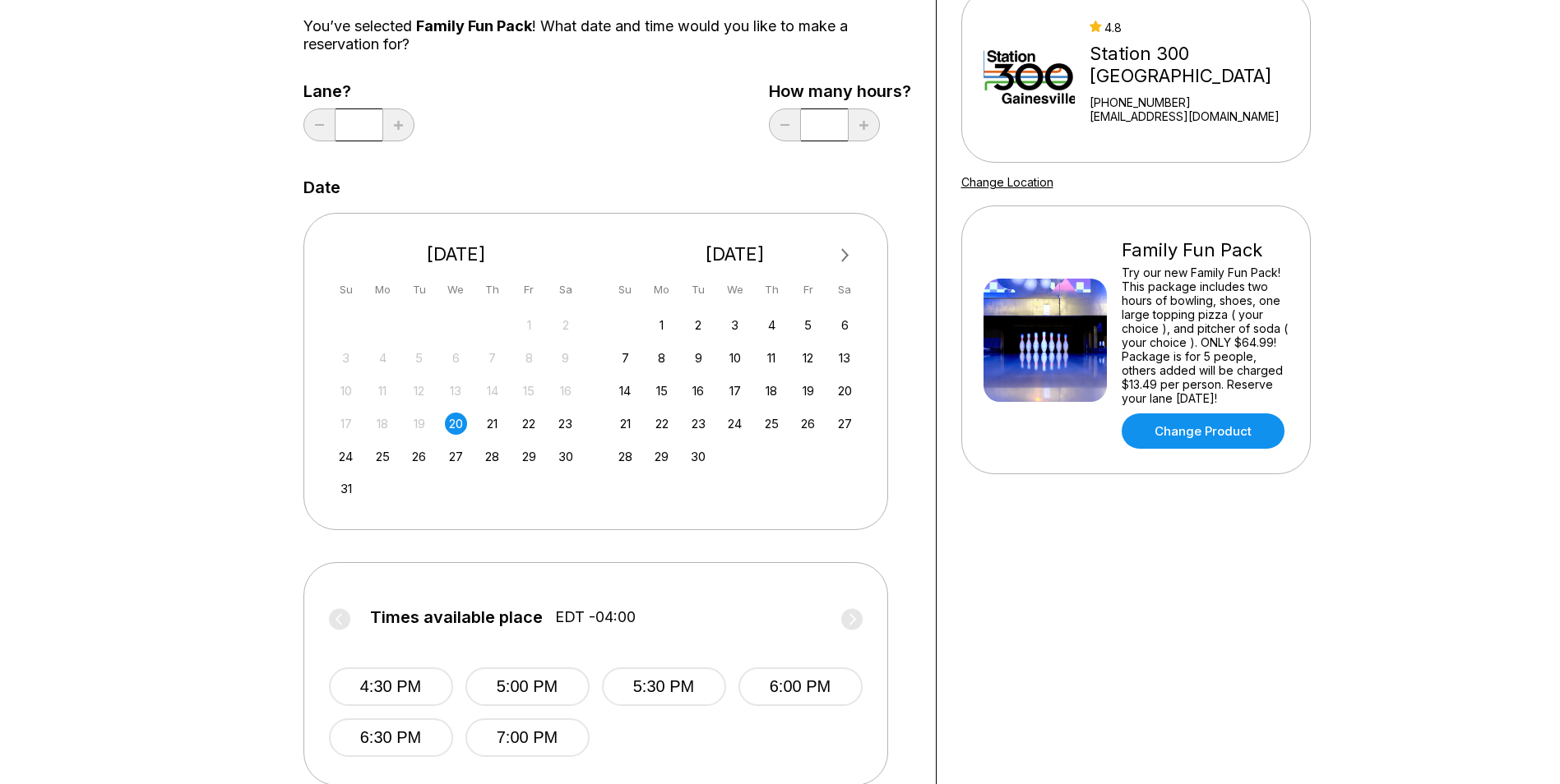
click at [455, 423] on div "20" at bounding box center [456, 424] width 22 height 22
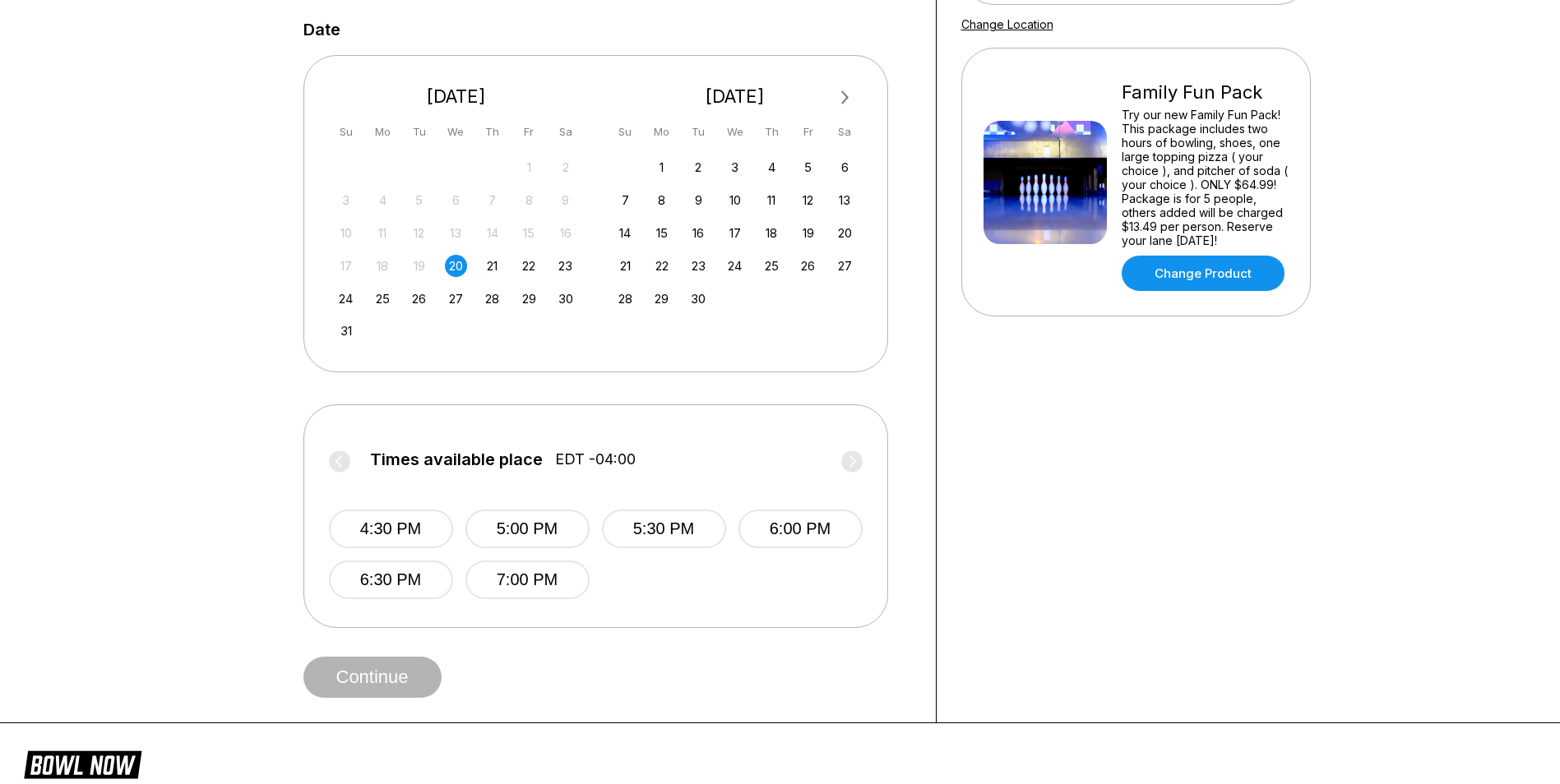
scroll to position [328, 0]
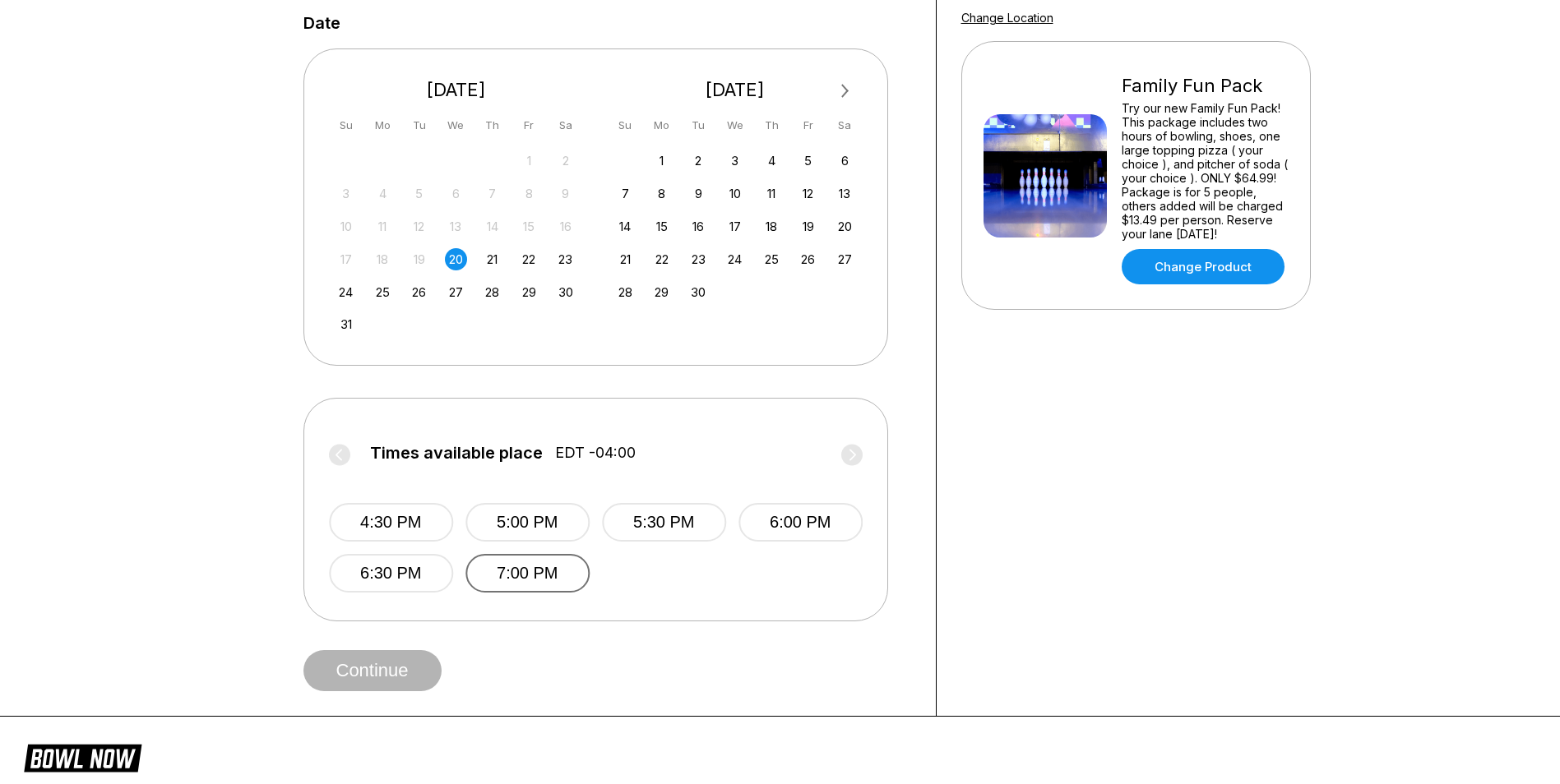
click at [504, 554] on button "7:00 PM" at bounding box center [527, 573] width 124 height 39
click at [389, 674] on button "Continue" at bounding box center [372, 670] width 138 height 41
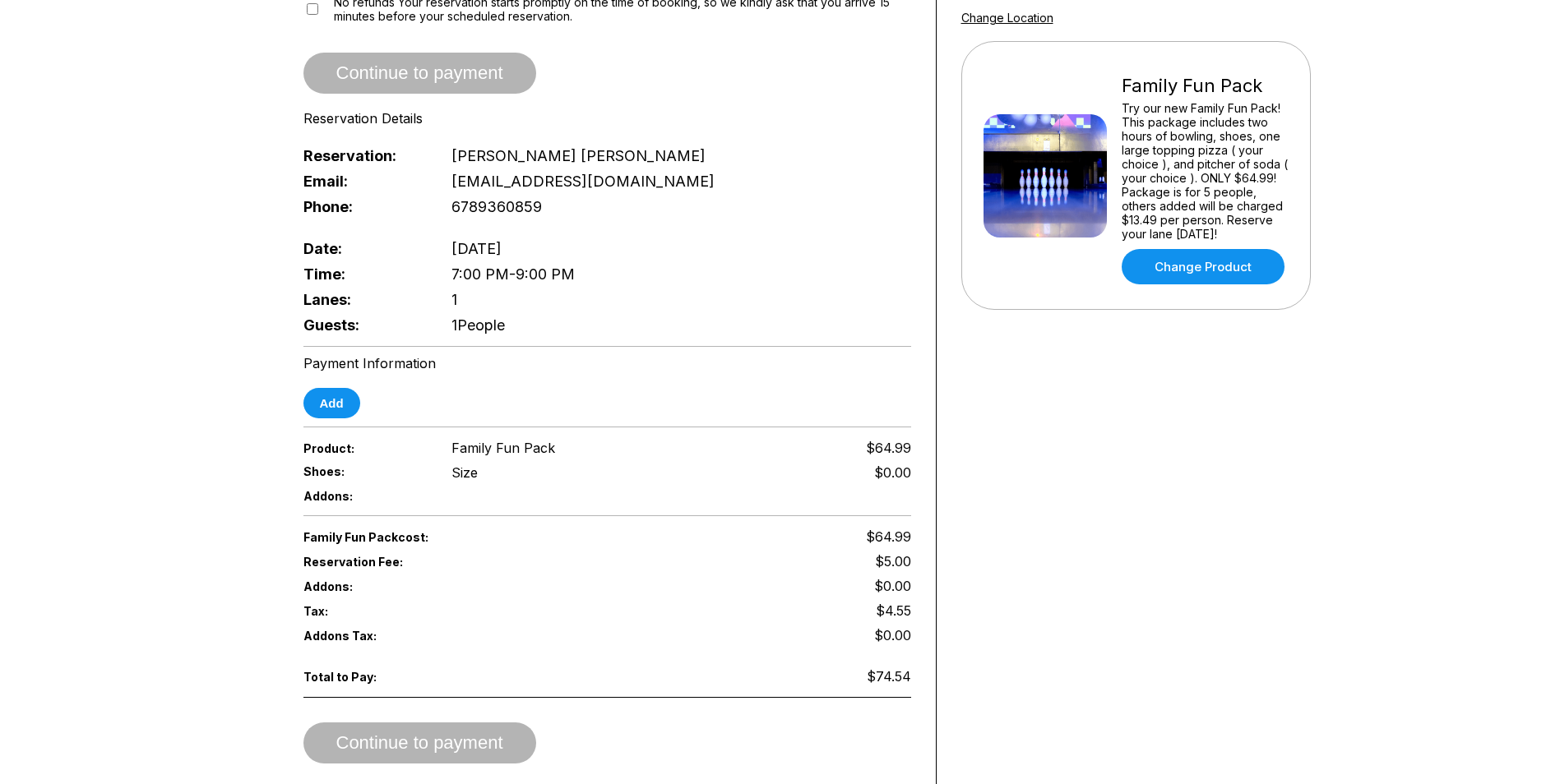
scroll to position [411, 0]
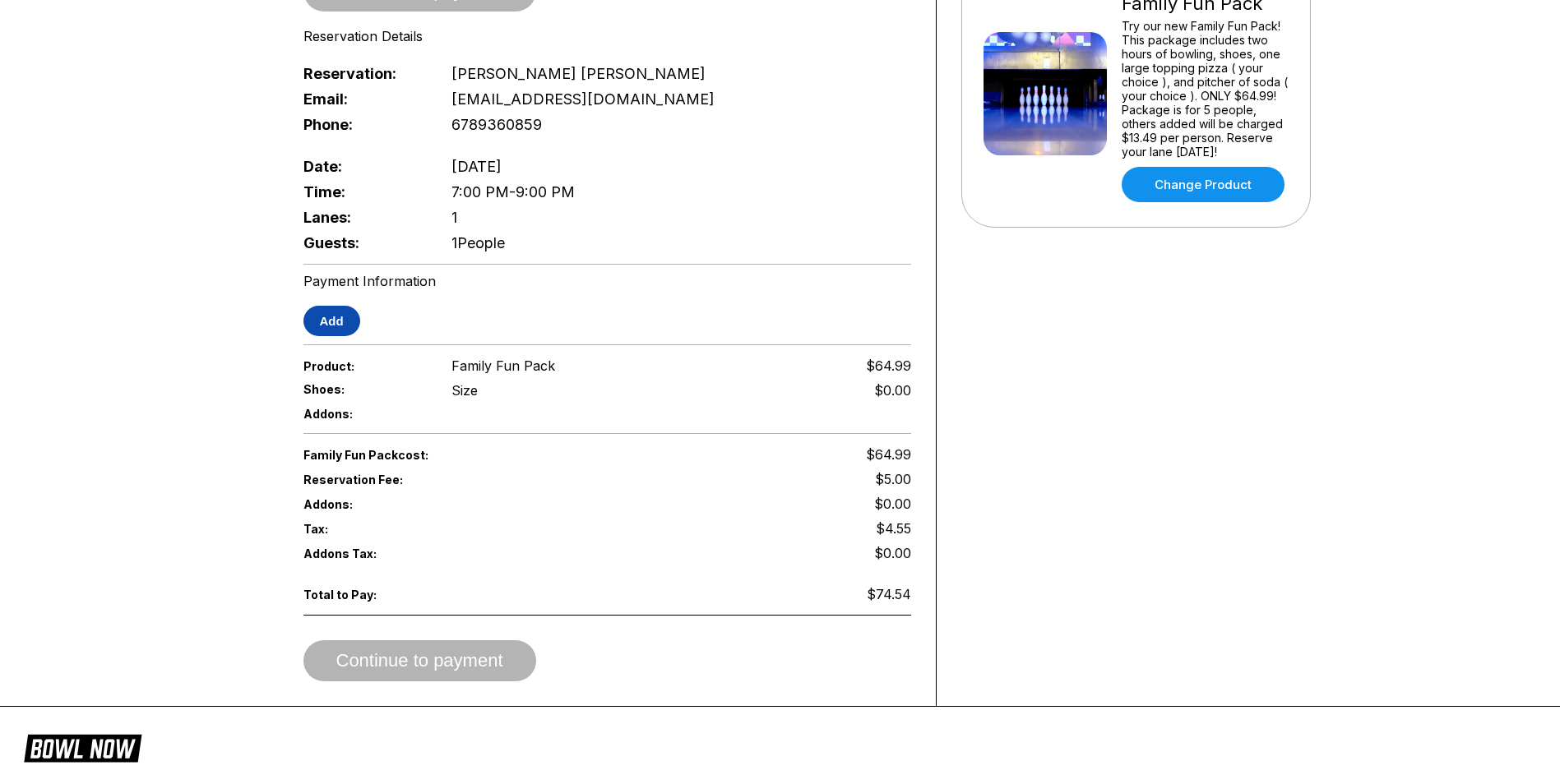
click at [314, 307] on button "Add" at bounding box center [332, 321] width 57 height 31
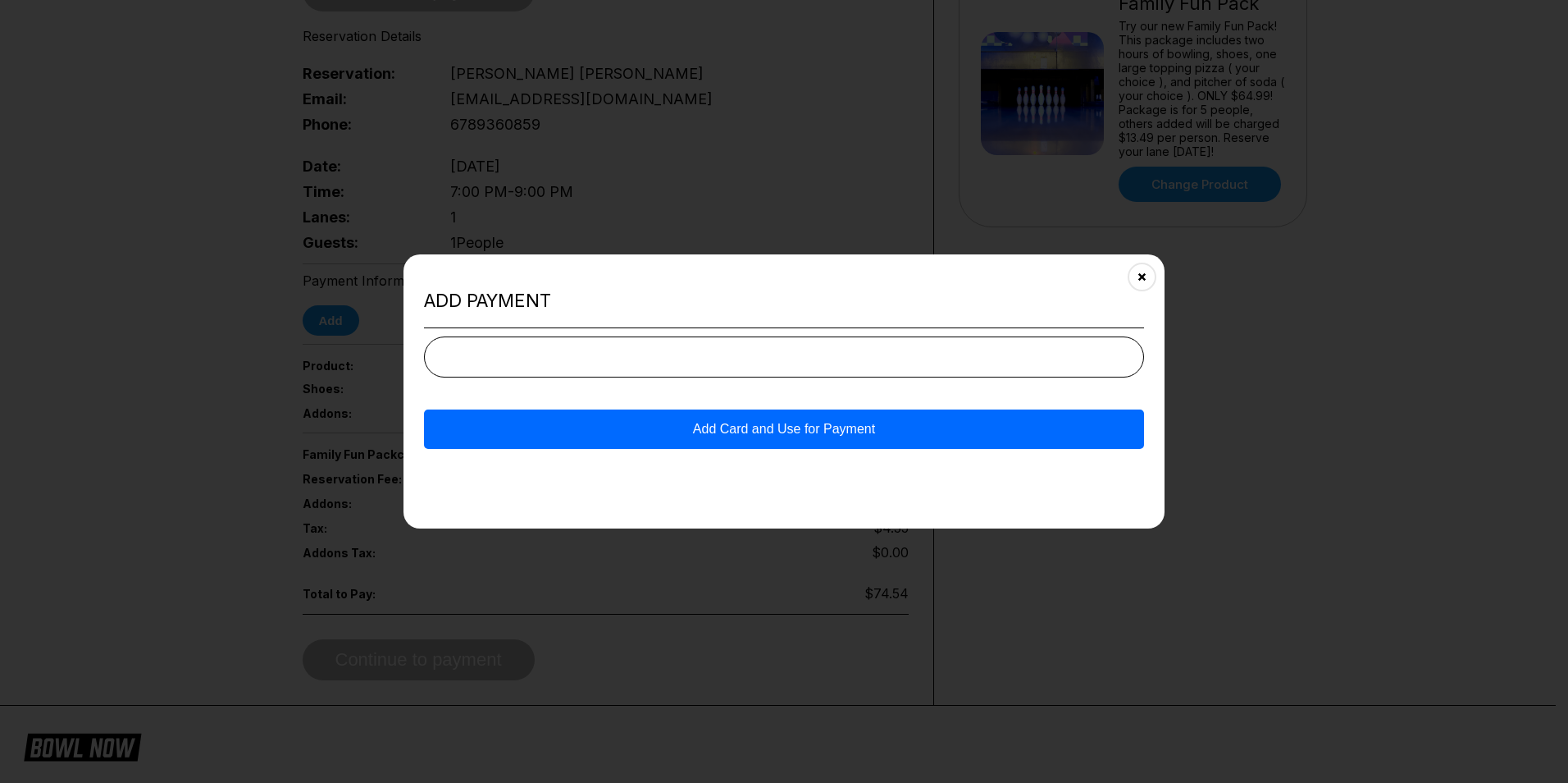
click at [733, 431] on button "Add Card and Use for Payment" at bounding box center [784, 429] width 720 height 40
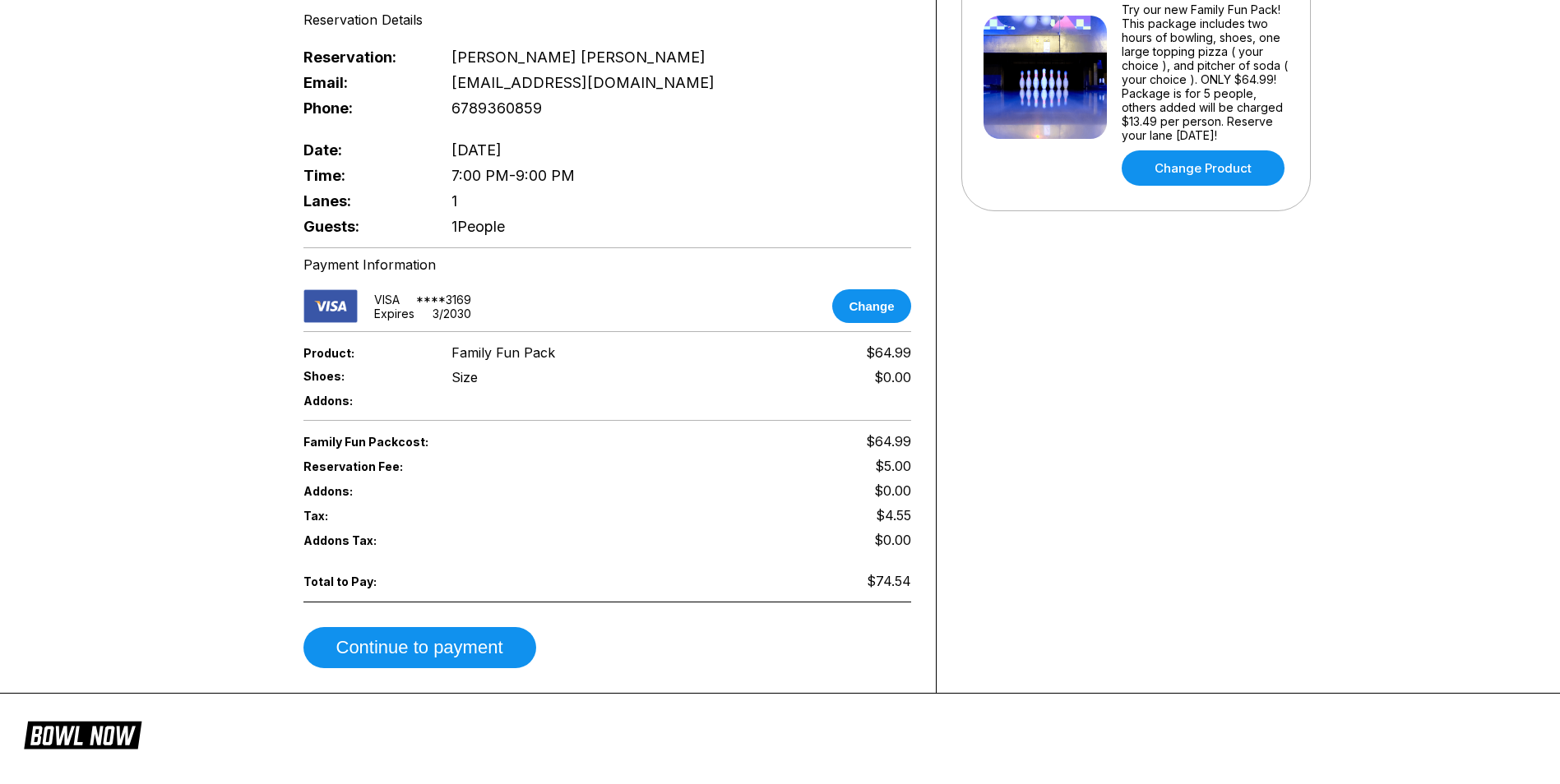
scroll to position [575, 0]
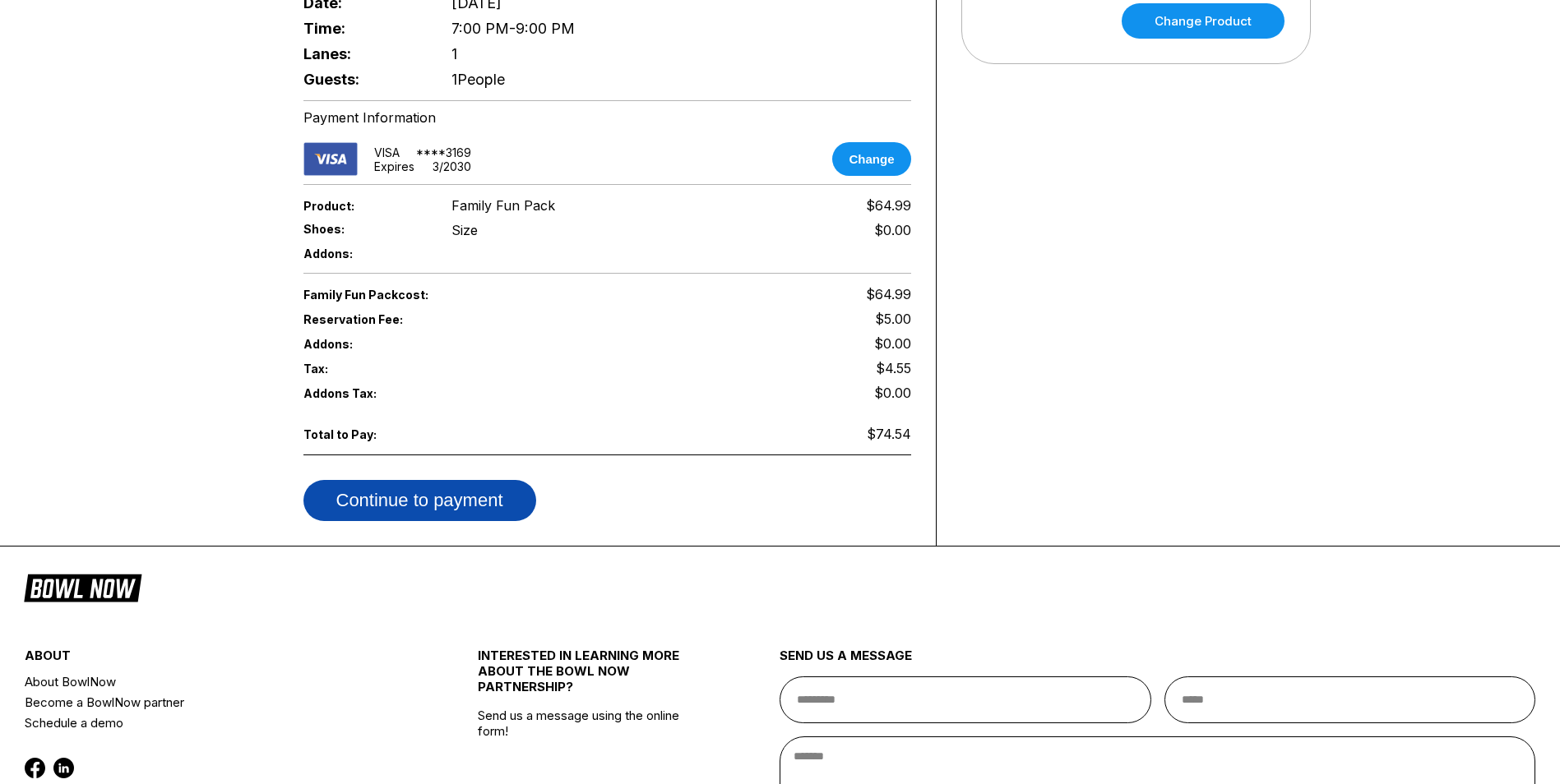
click at [504, 493] on button "Continue to payment" at bounding box center [420, 500] width 232 height 41
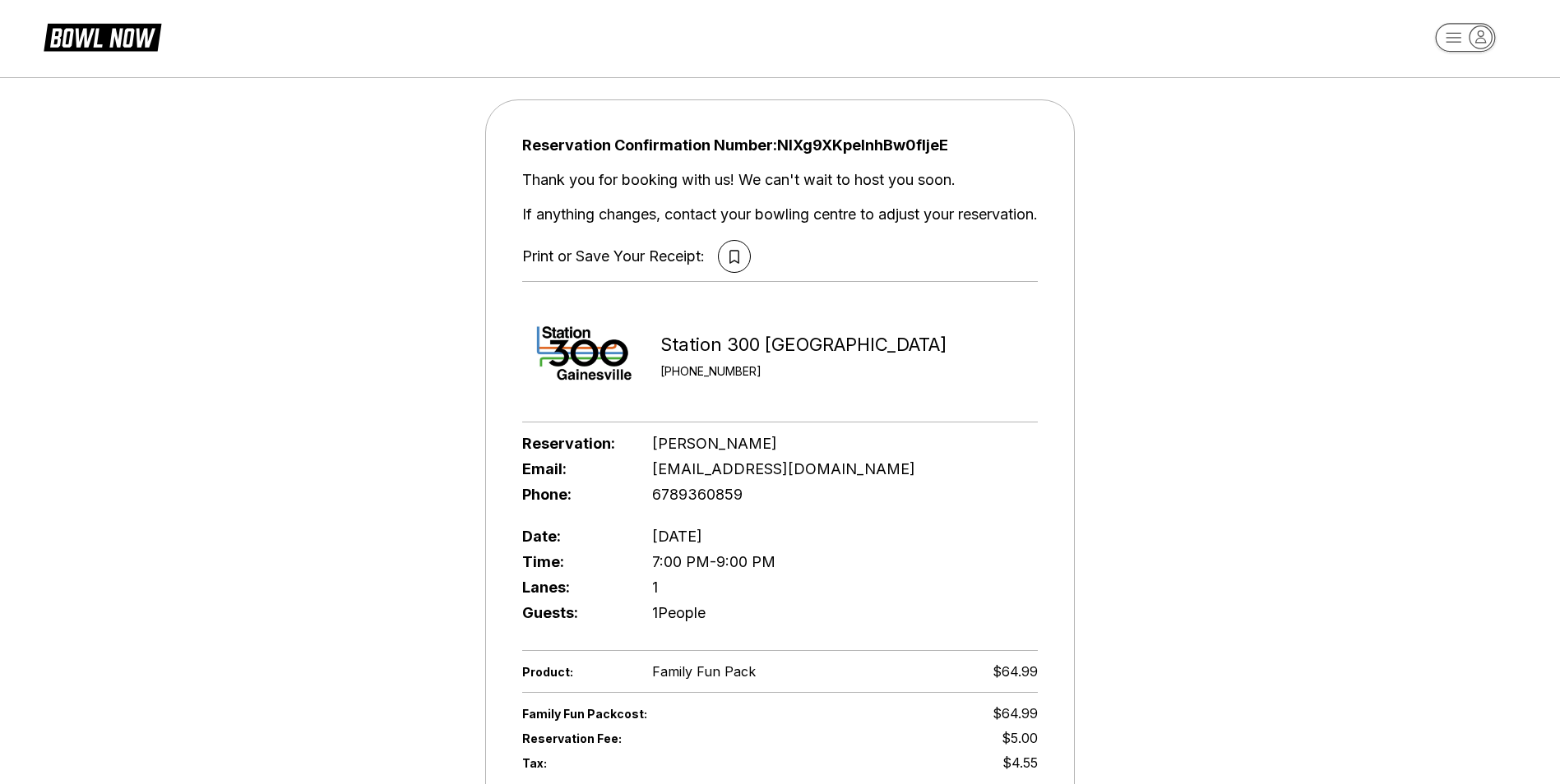
scroll to position [0, 0]
